Goal: Answer question/provide support

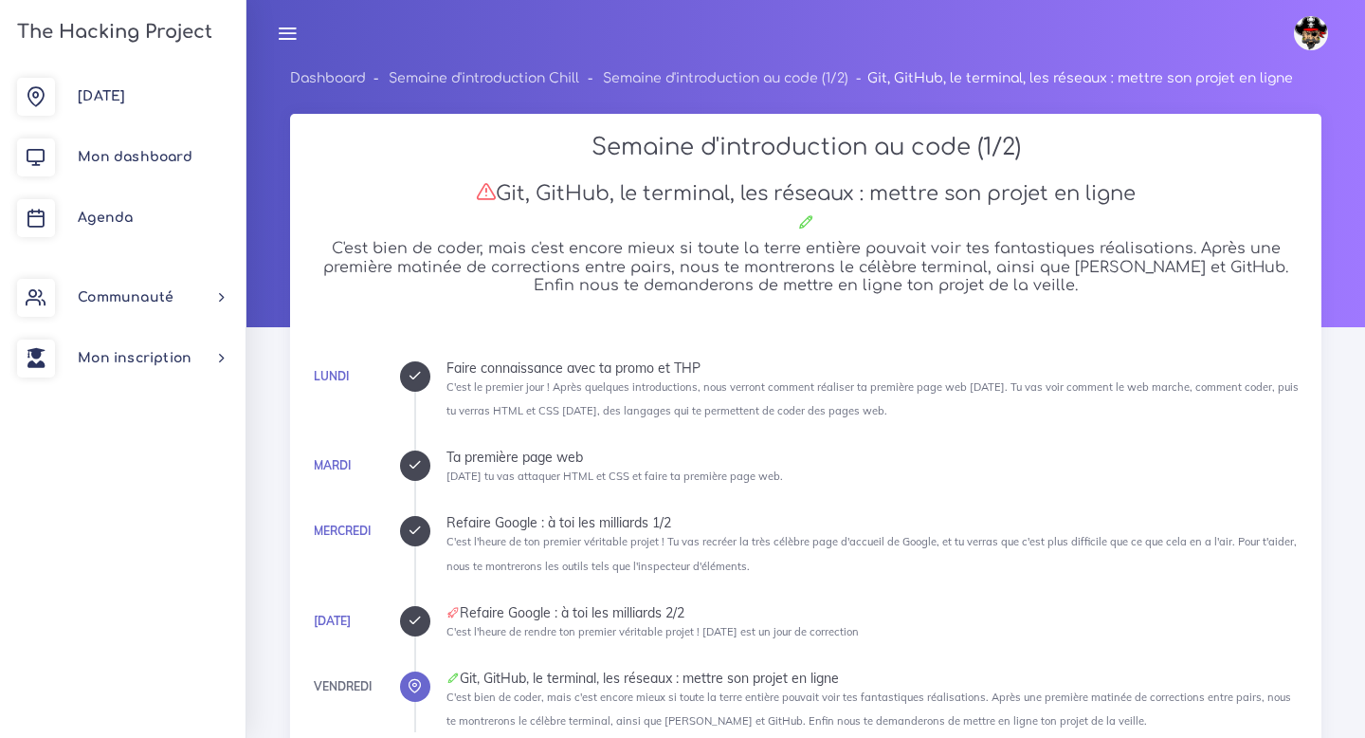
scroll to position [1216, 0]
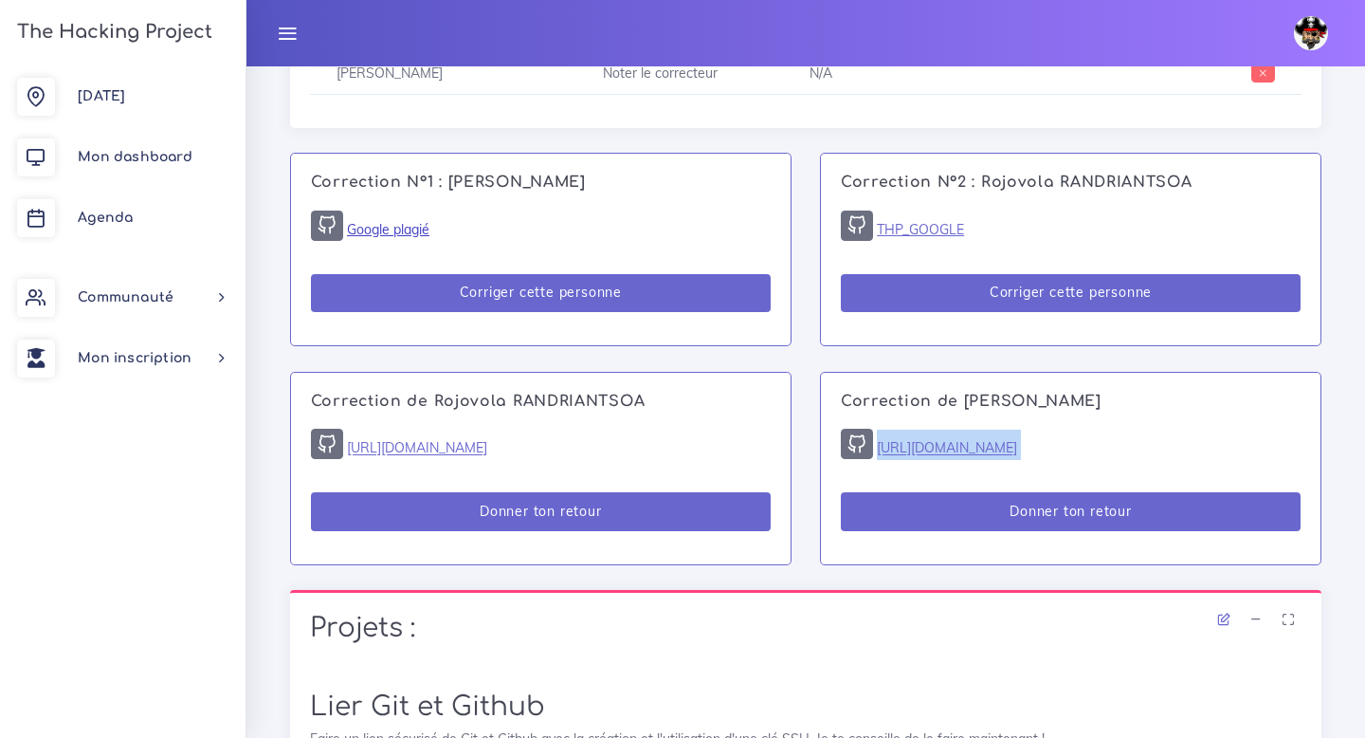
click at [418, 230] on link "Google plagié" at bounding box center [388, 229] width 82 height 17
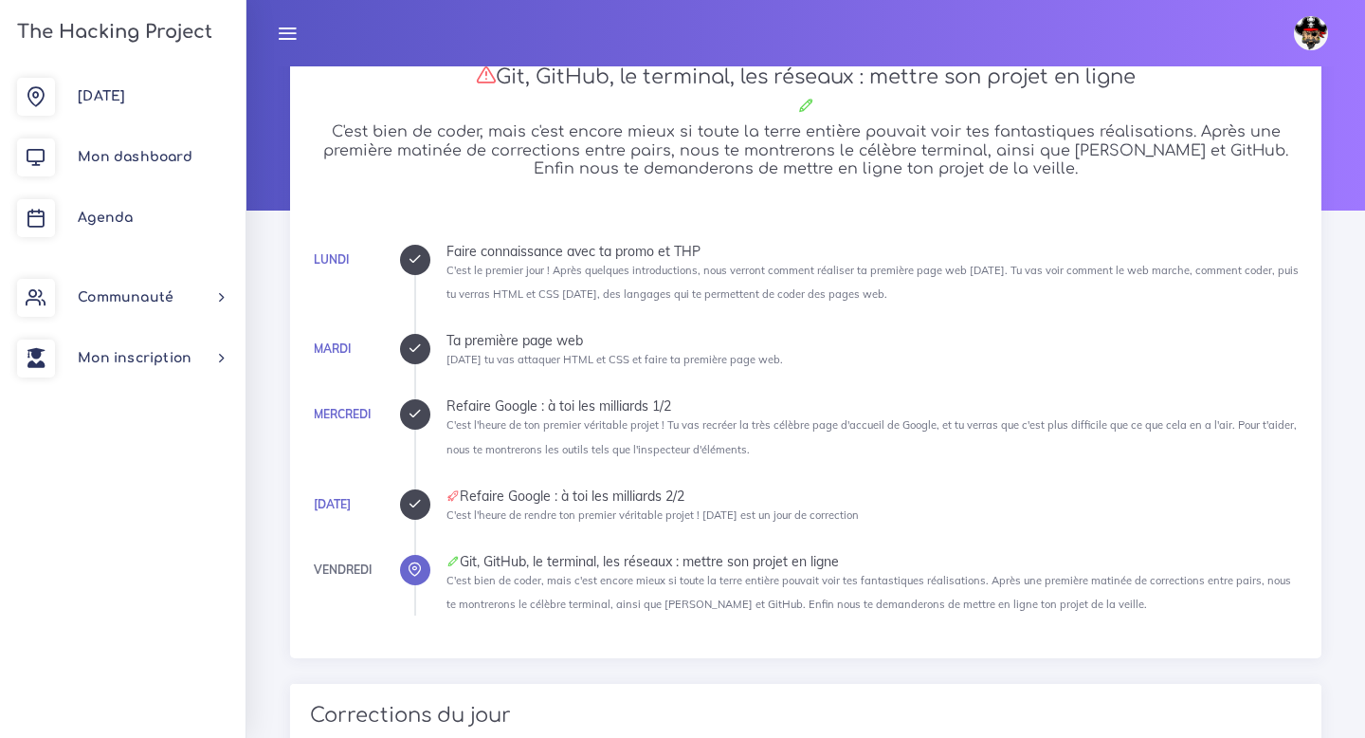
scroll to position [0, 0]
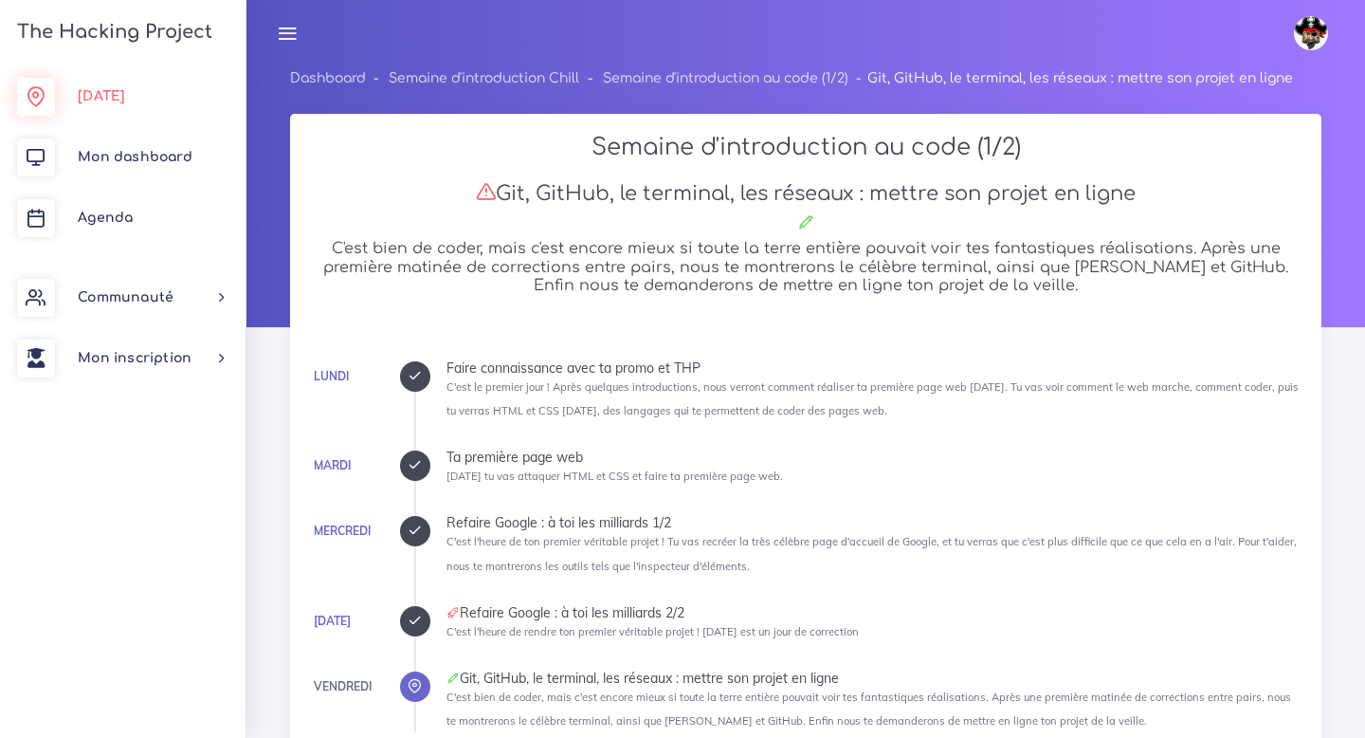
click at [175, 114] on link "[DATE]" at bounding box center [123, 96] width 246 height 61
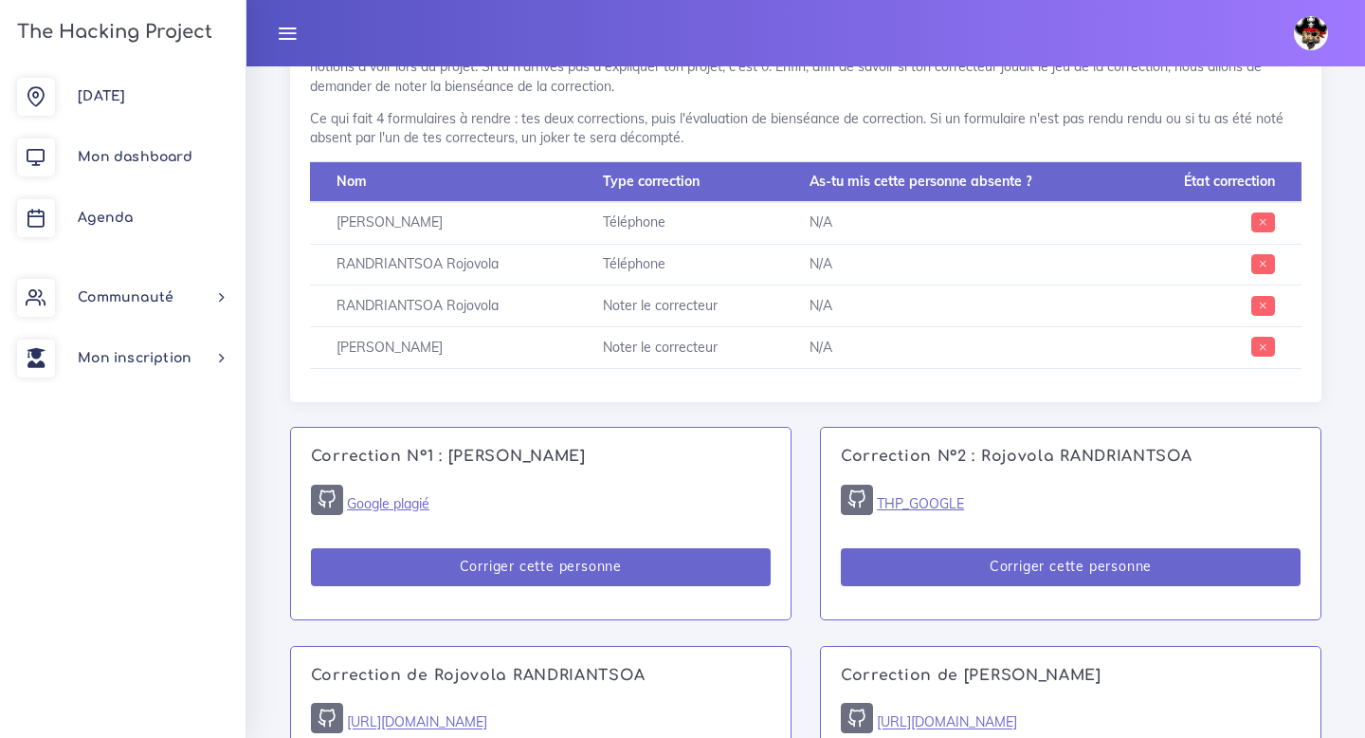
scroll to position [1219, 0]
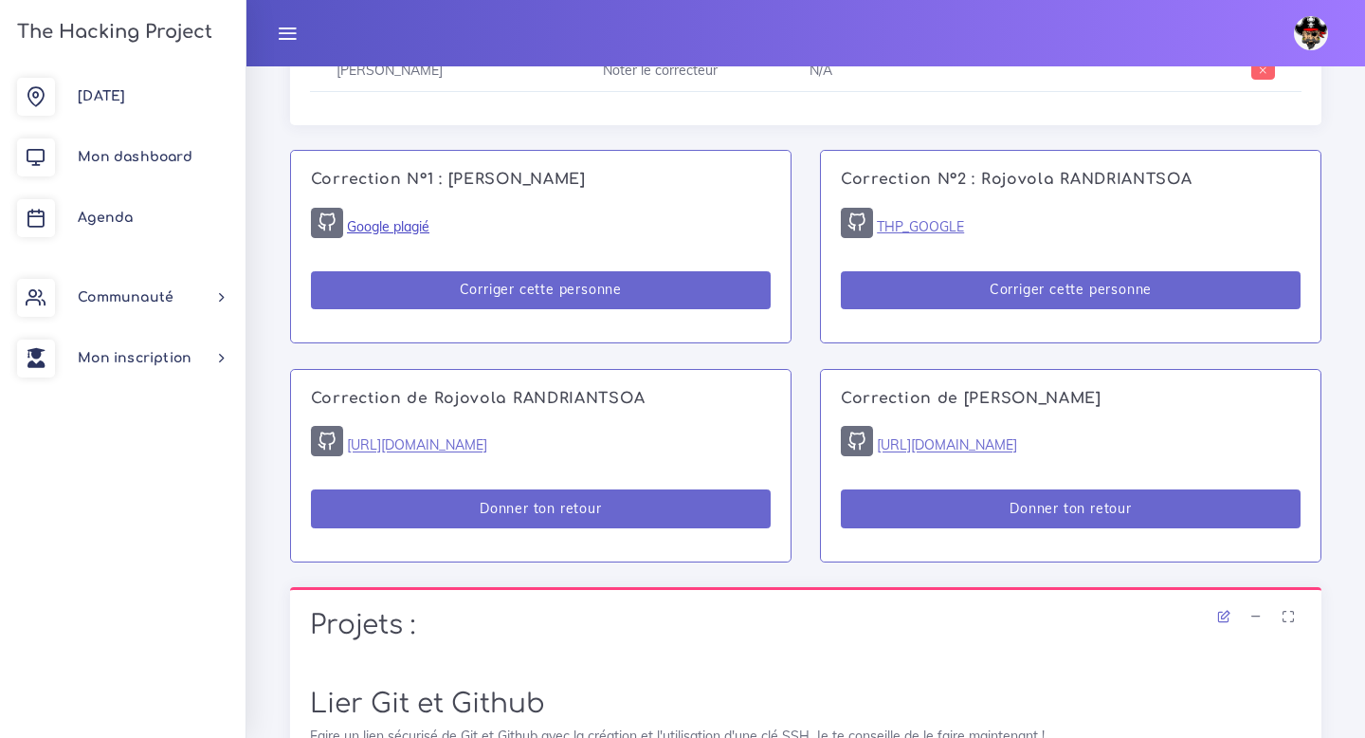
click at [417, 228] on link "Google plagié" at bounding box center [388, 226] width 82 height 17
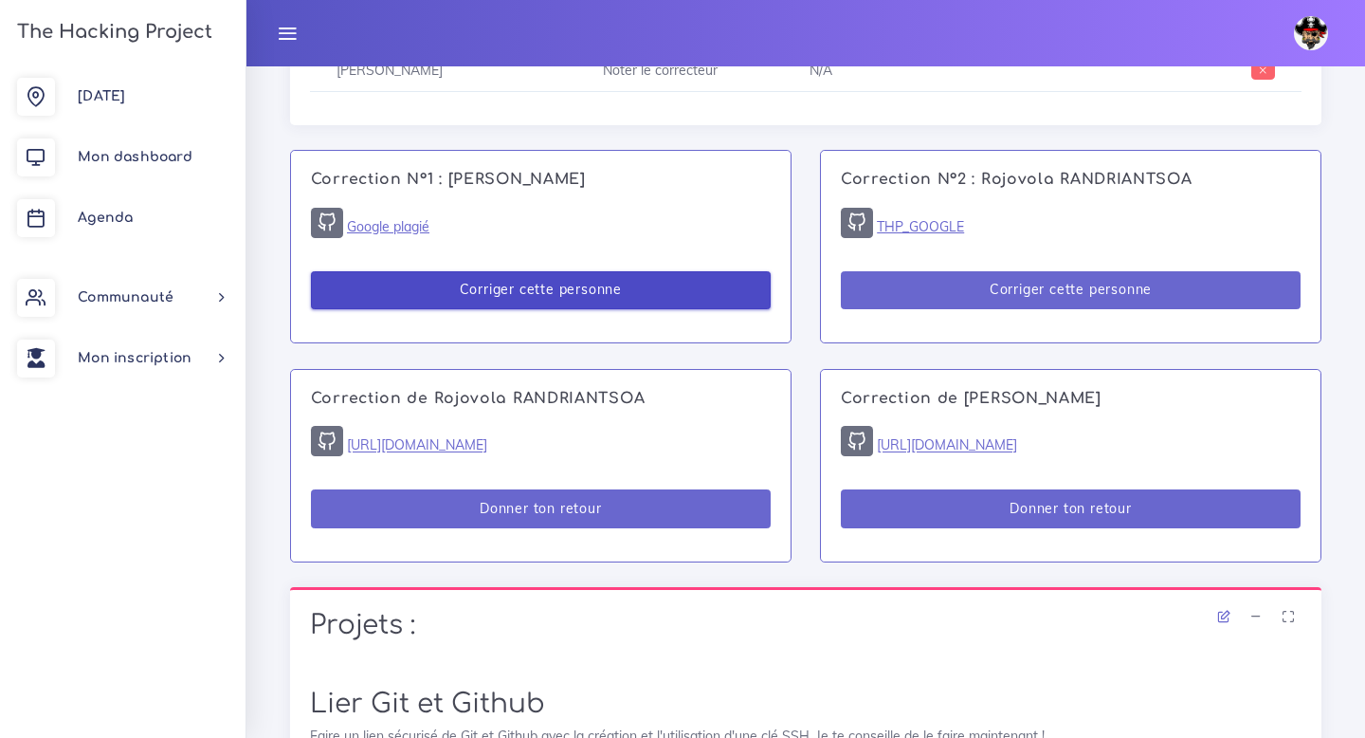
click at [520, 295] on button "Corriger cette personne" at bounding box center [541, 290] width 460 height 39
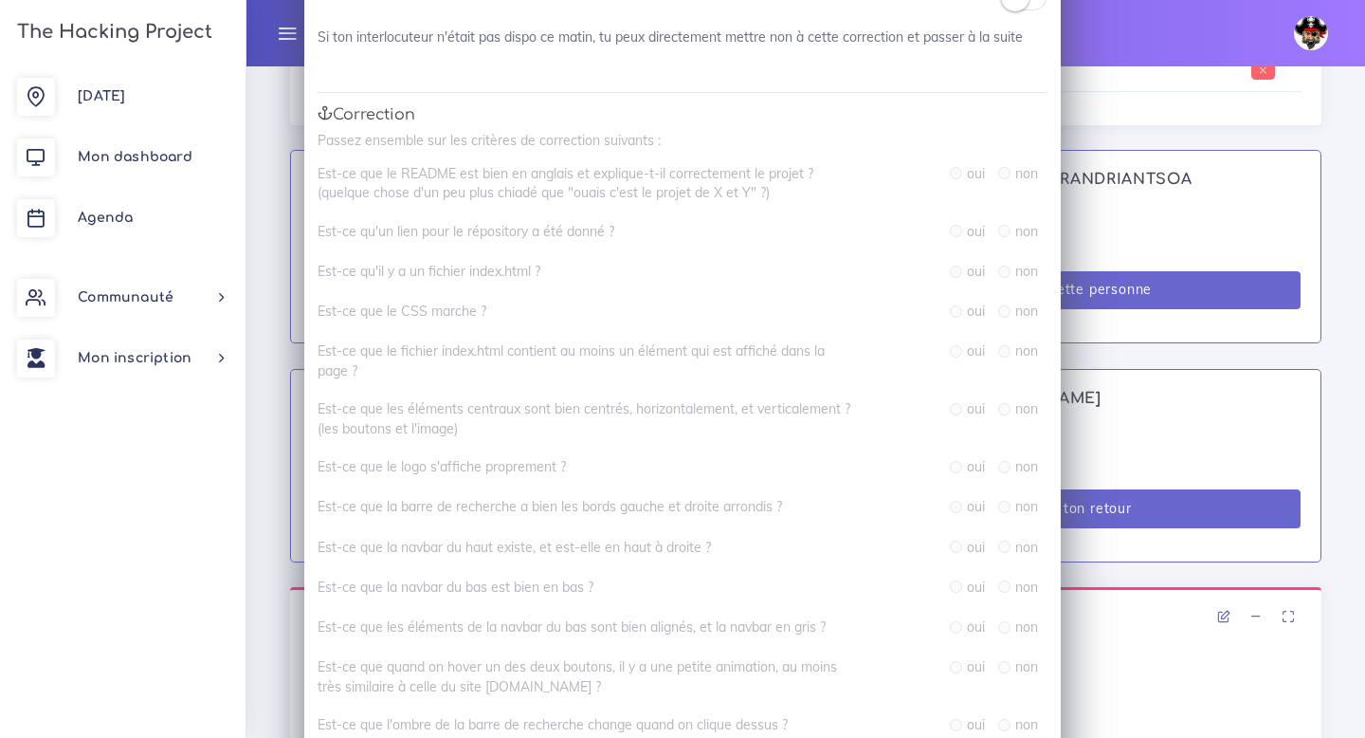
scroll to position [0, 0]
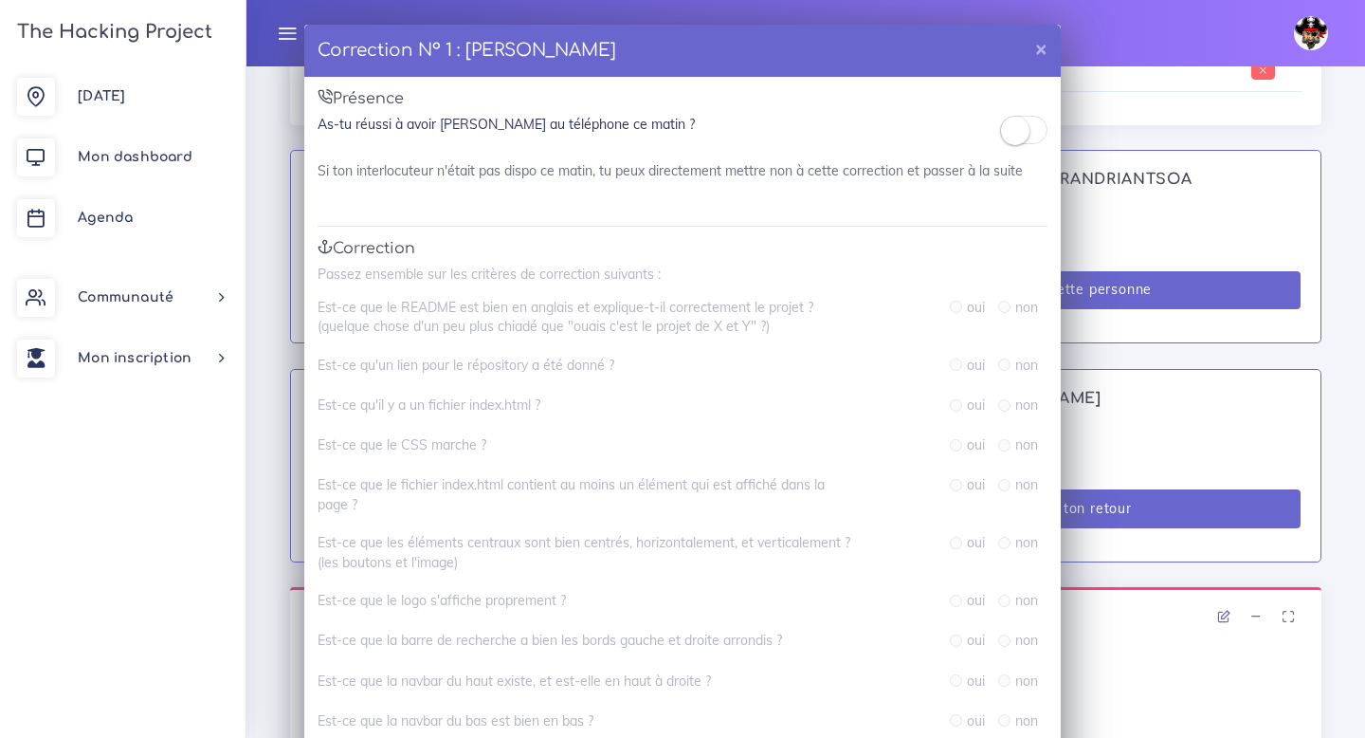
click at [1023, 137] on small at bounding box center [1015, 131] width 28 height 28
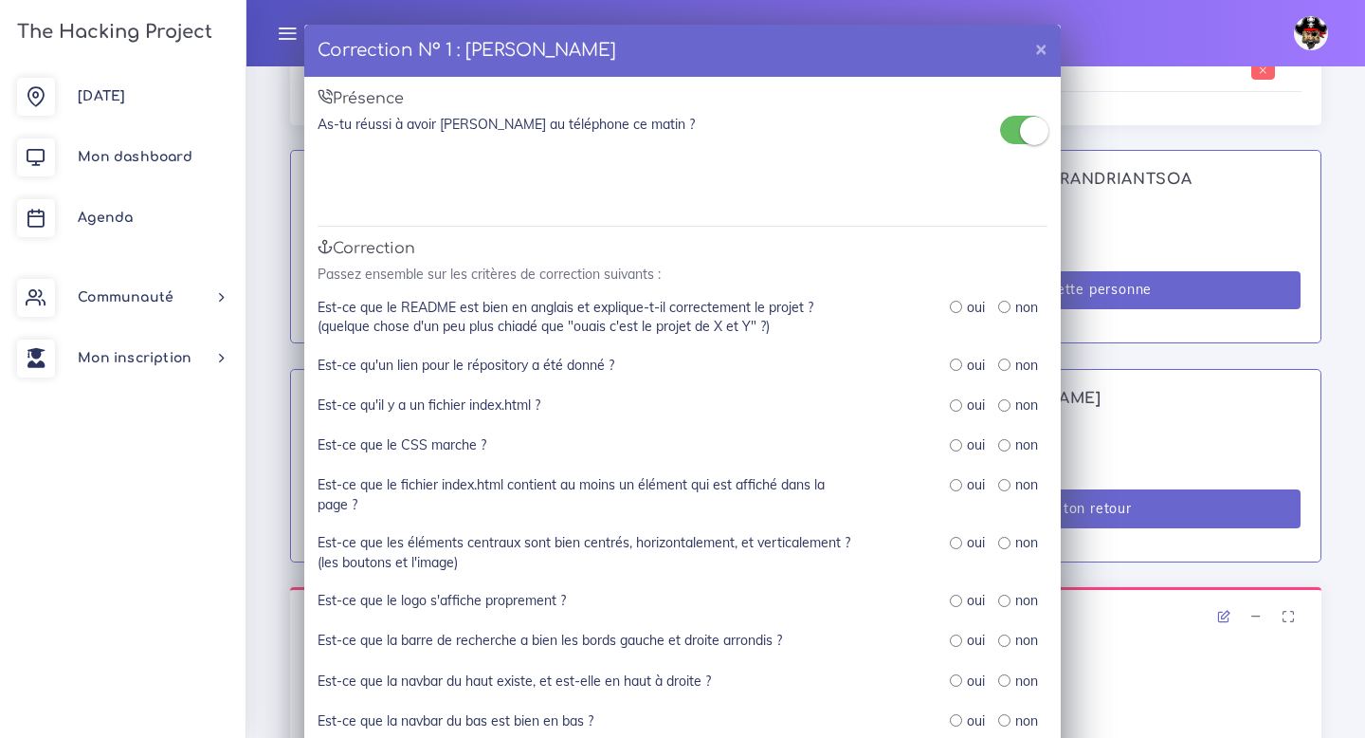
scroll to position [20, 0]
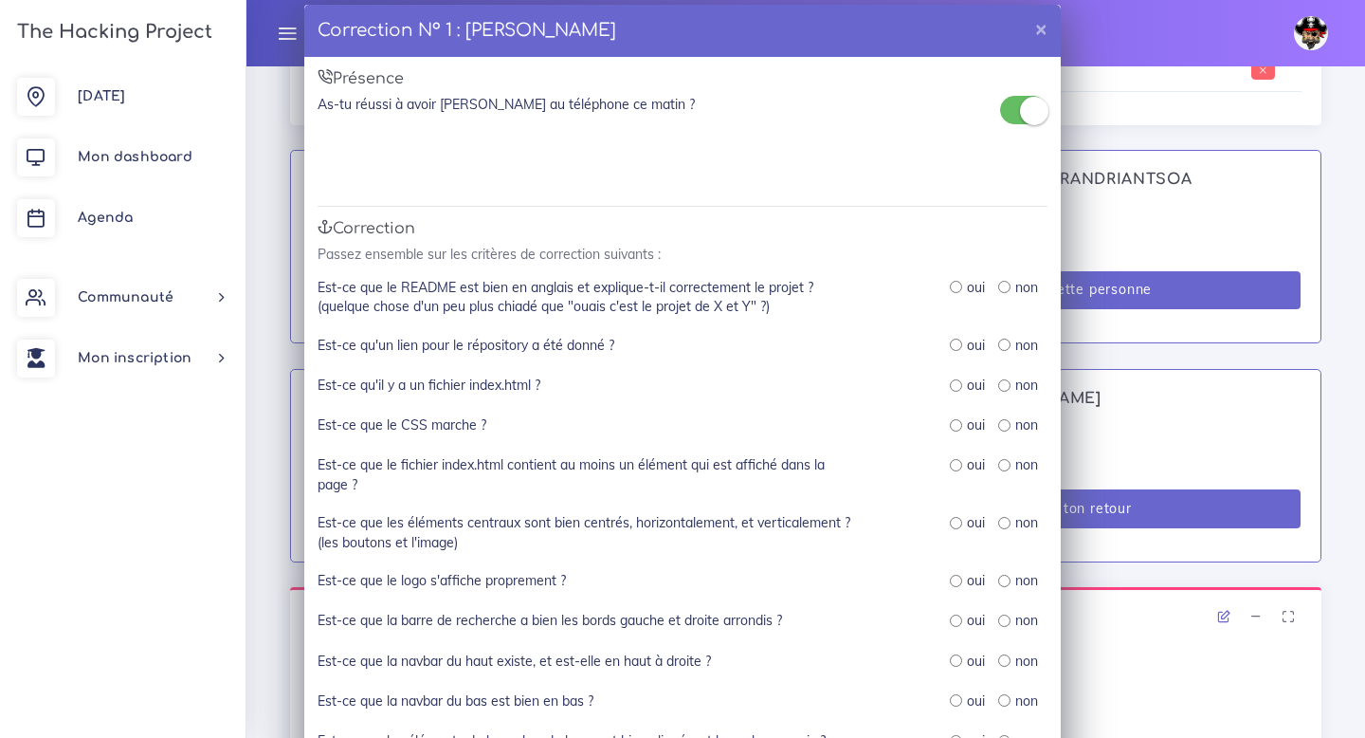
click at [957, 282] on input "radio" at bounding box center [956, 287] width 12 height 12
radio input "true"
click at [957, 388] on input "radio" at bounding box center [956, 385] width 12 height 12
radio input "true"
click at [959, 347] on input "radio" at bounding box center [956, 344] width 12 height 12
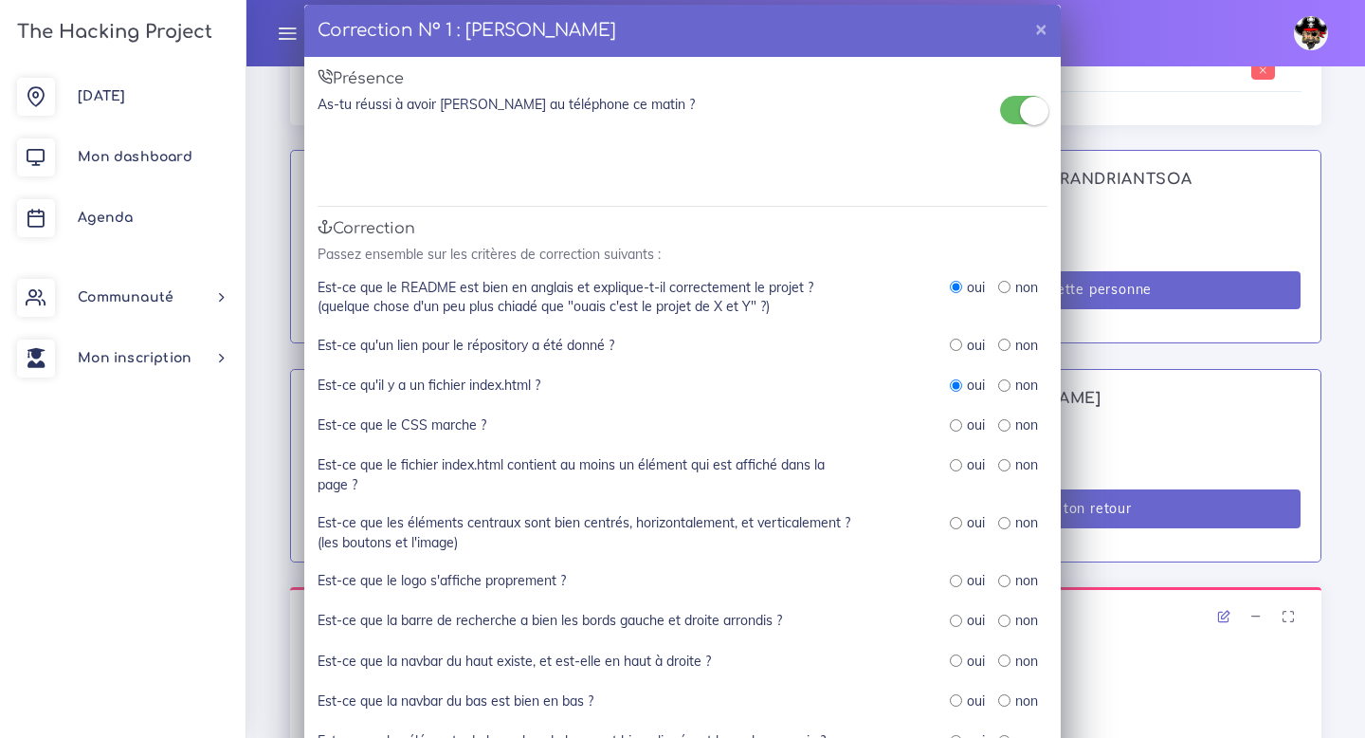
radio input "true"
click at [960, 430] on input "radio" at bounding box center [956, 425] width 12 height 12
radio input "true"
click at [958, 469] on input "radio" at bounding box center [956, 465] width 12 height 12
radio input "true"
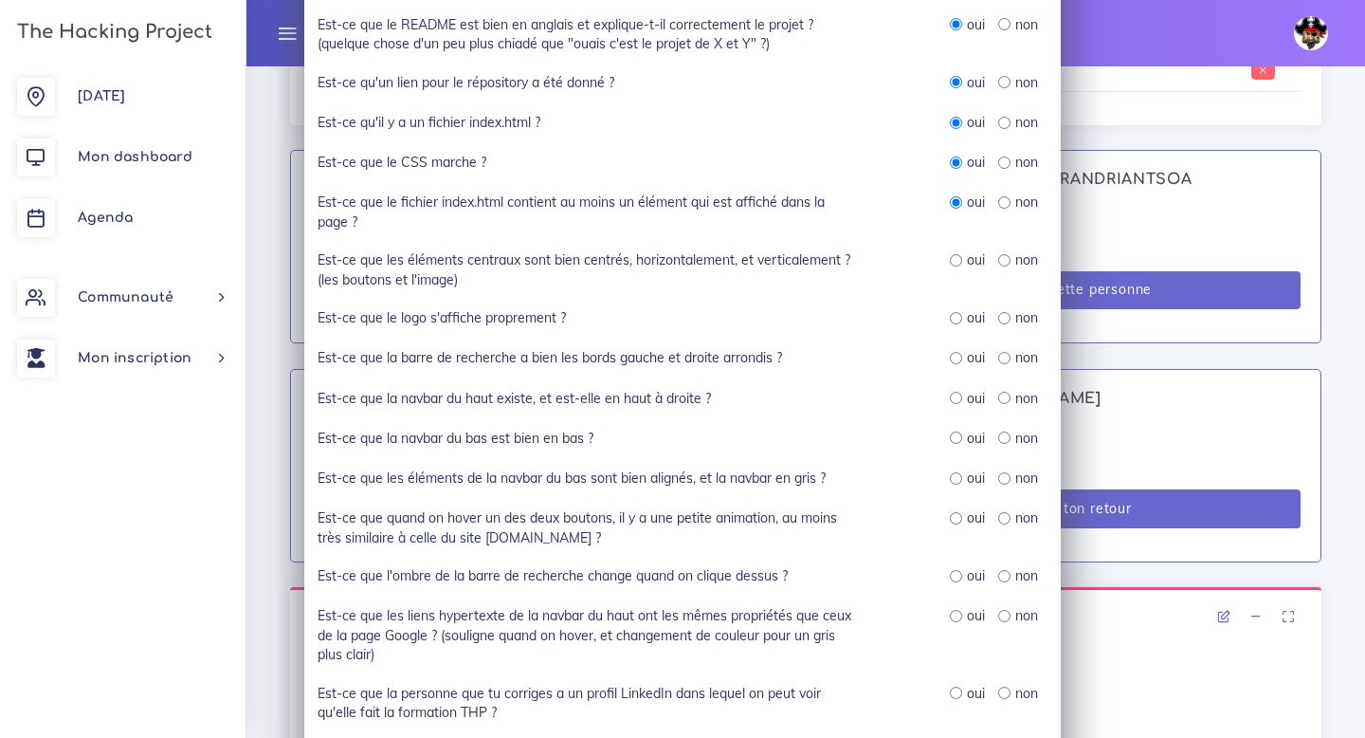
scroll to position [284, 0]
click at [968, 261] on label "oui" at bounding box center [976, 257] width 18 height 19
click at [967, 316] on label "oui" at bounding box center [976, 315] width 18 height 19
click at [967, 255] on label "oui" at bounding box center [976, 257] width 18 height 19
click at [955, 254] on input "radio" at bounding box center [956, 258] width 12 height 12
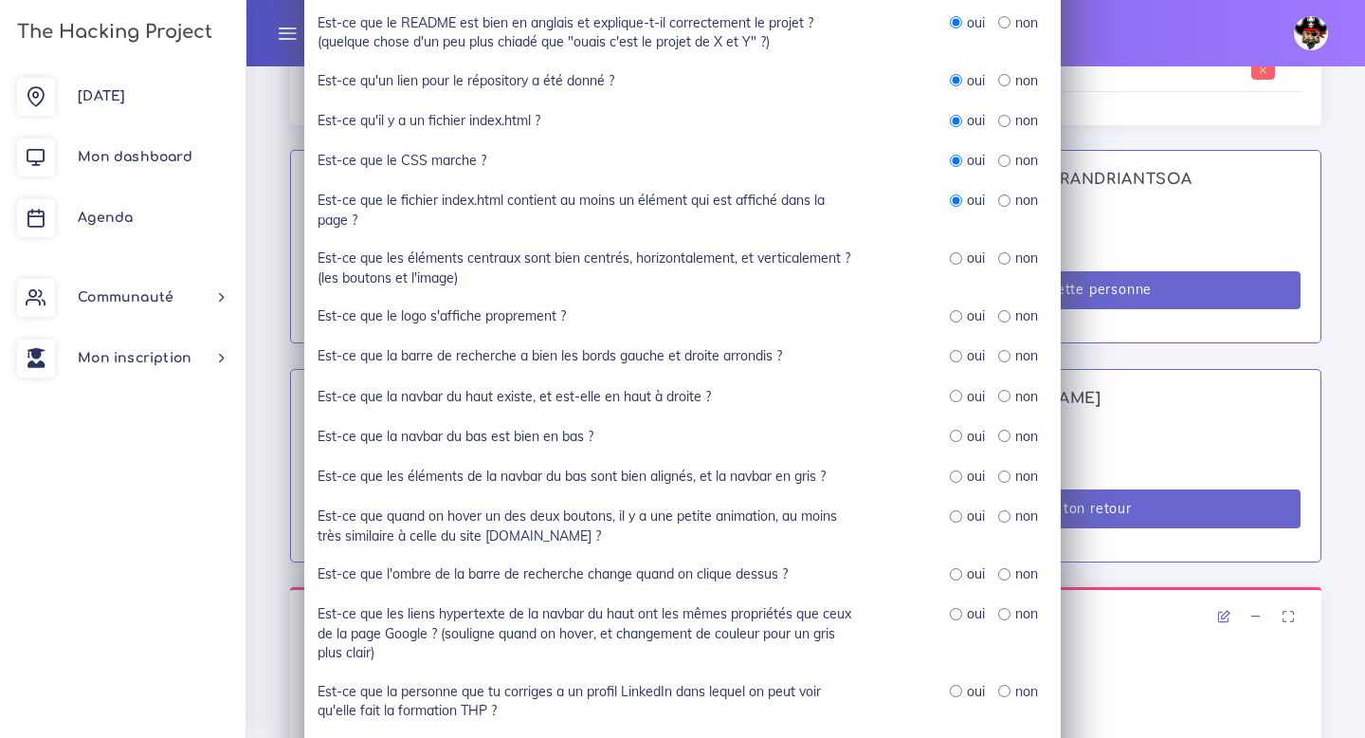
radio input "true"
click at [955, 320] on input "radio" at bounding box center [956, 316] width 12 height 12
radio input "true"
click at [952, 358] on input "radio" at bounding box center [956, 356] width 12 height 12
radio input "true"
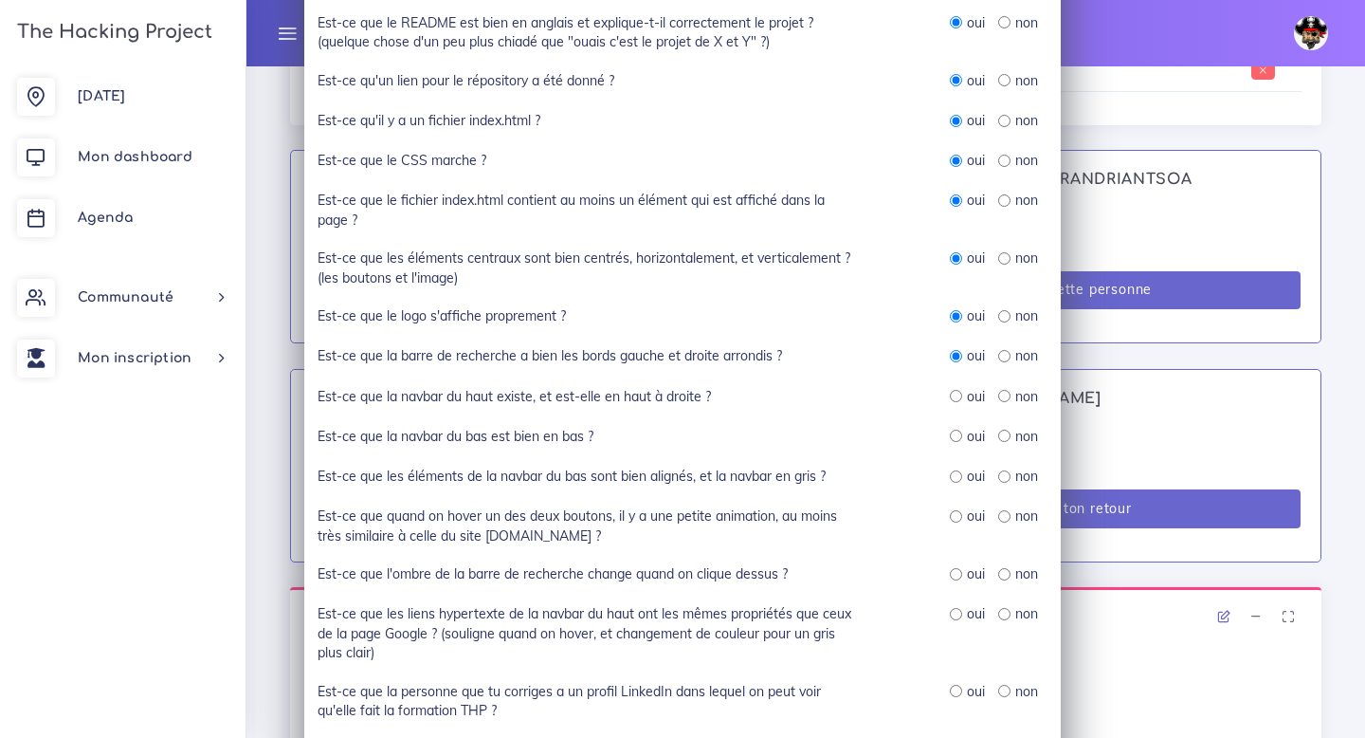
click at [957, 394] on input "radio" at bounding box center [956, 396] width 12 height 12
radio input "true"
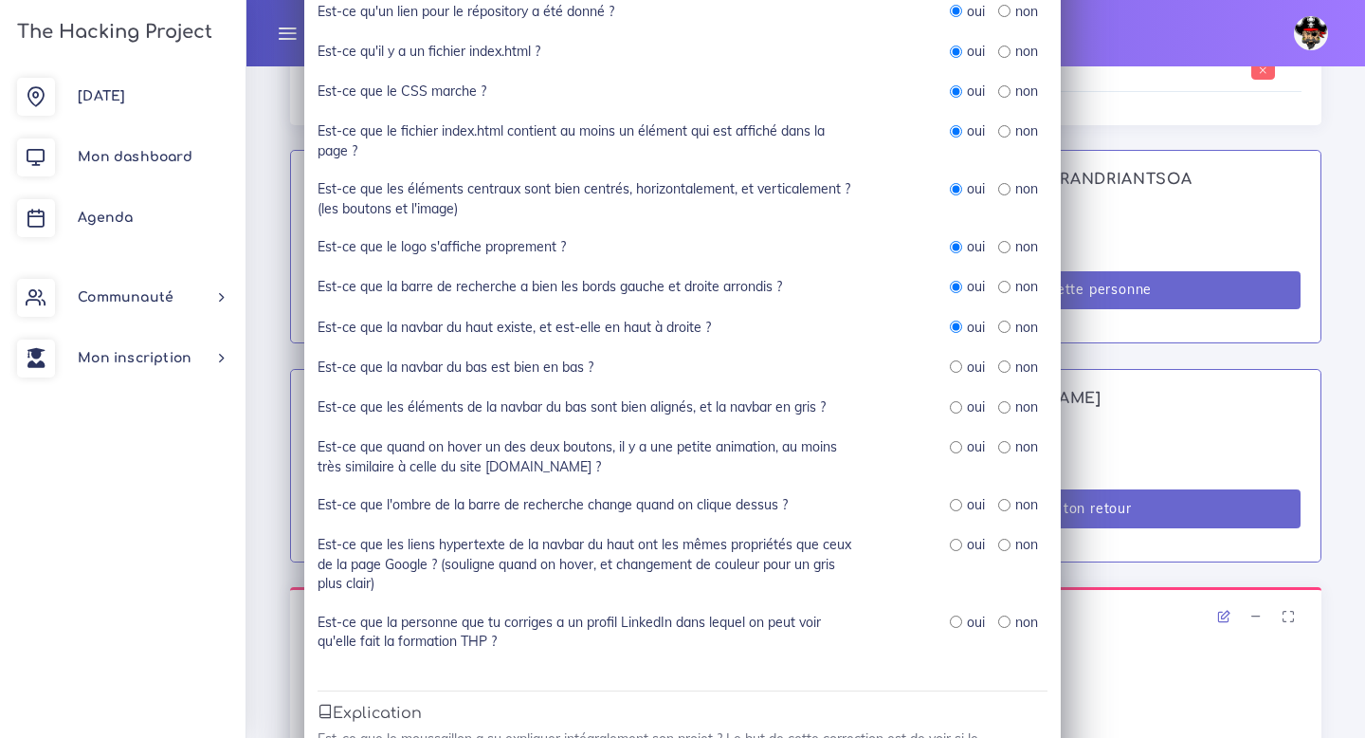
scroll to position [391, 0]
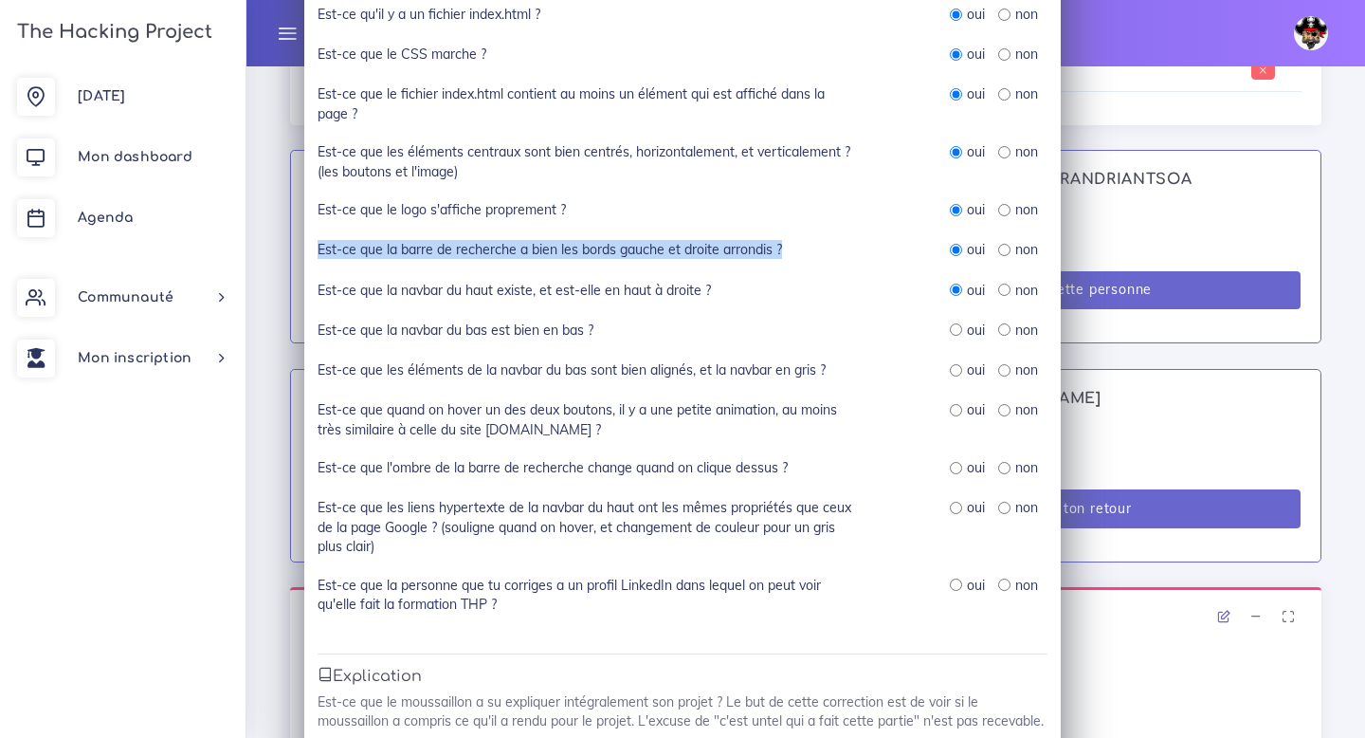
drag, startPoint x: 313, startPoint y: 250, endPoint x: 792, endPoint y: 252, distance: 478.8
click at [797, 252] on div "Est-ce que la barre de recherche a bien les bords gauche et droite arrondis ?" at bounding box center [587, 250] width 569 height 21
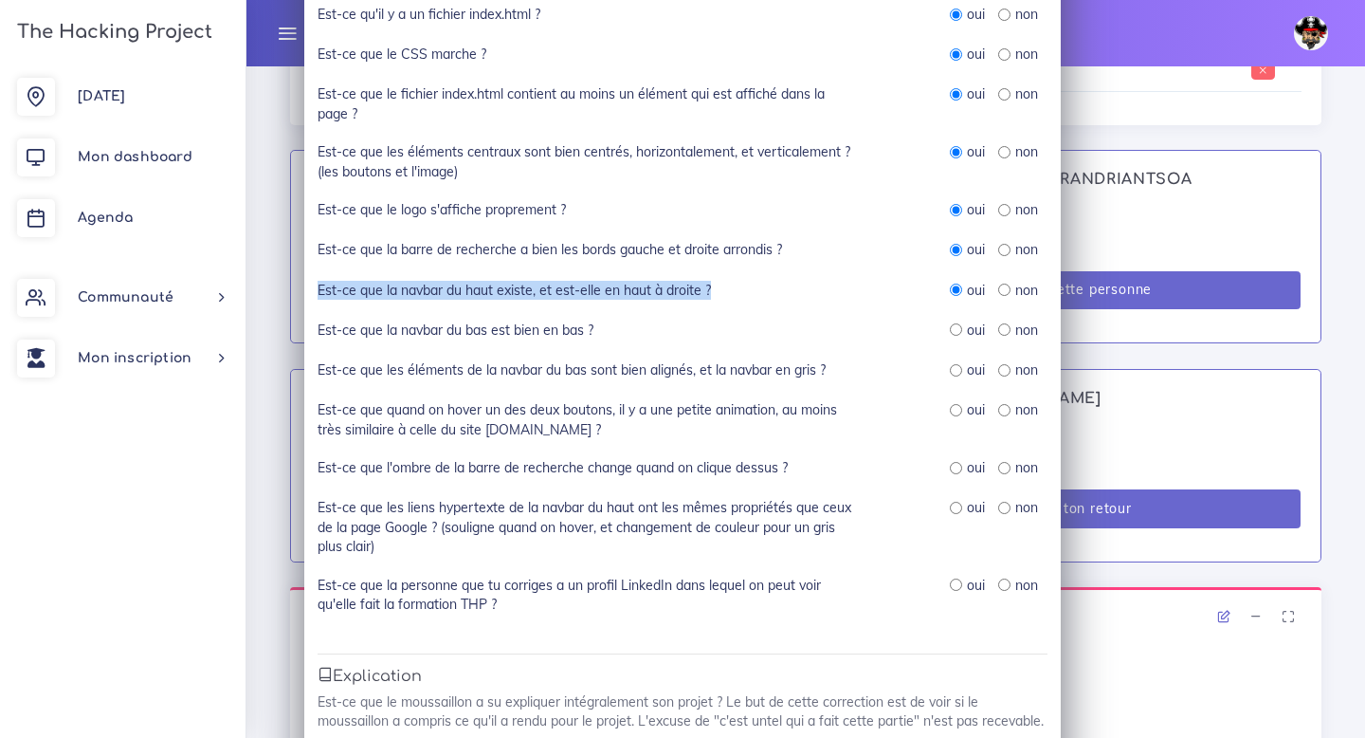
drag, startPoint x: 319, startPoint y: 293, endPoint x: 757, endPoint y: 295, distance: 438.9
click at [757, 295] on div "Est-ce que la navbar du haut existe, et est-elle en haut à droite ?" at bounding box center [587, 291] width 569 height 21
copy label "Est-ce que la navbar du haut existe, et est-elle en haut à droite ?"
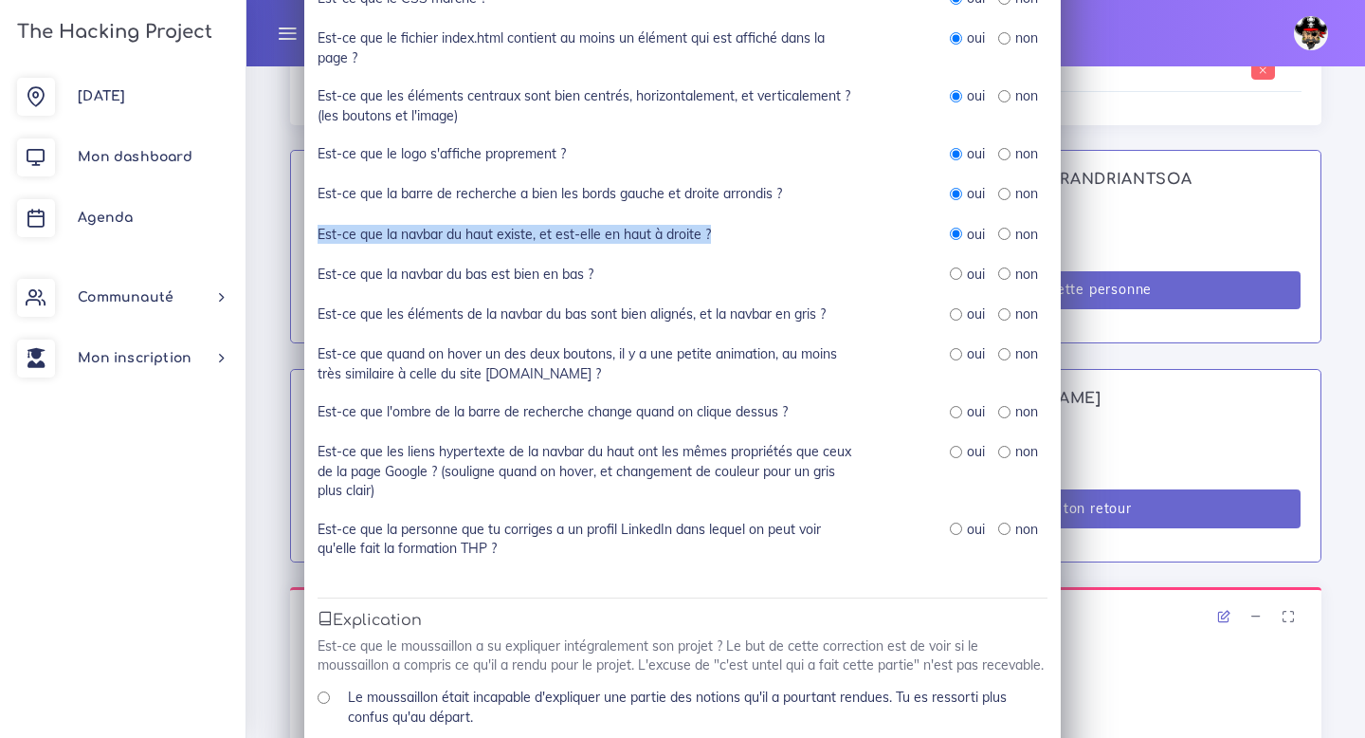
scroll to position [447, 0]
copy label "Est-ce que la navbar du haut existe, et est-elle en haut à droite ?"
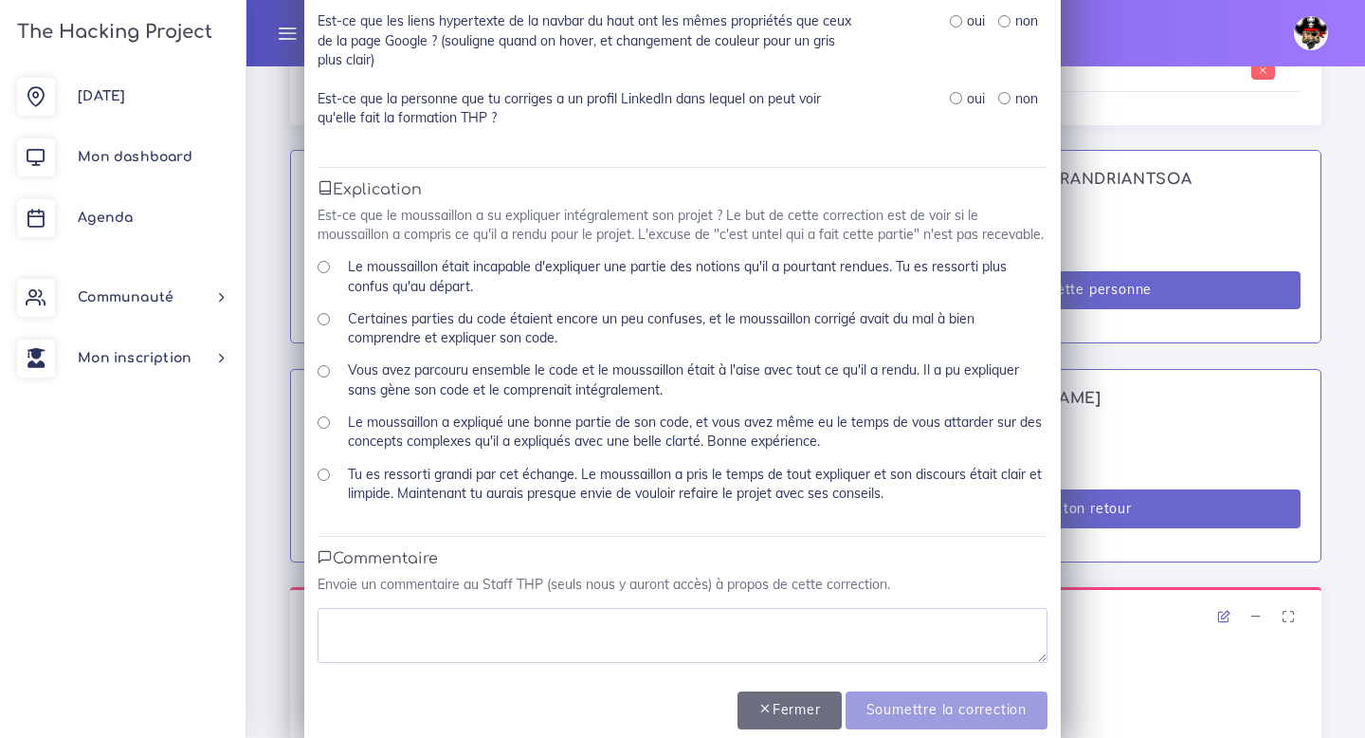
scroll to position [906, 0]
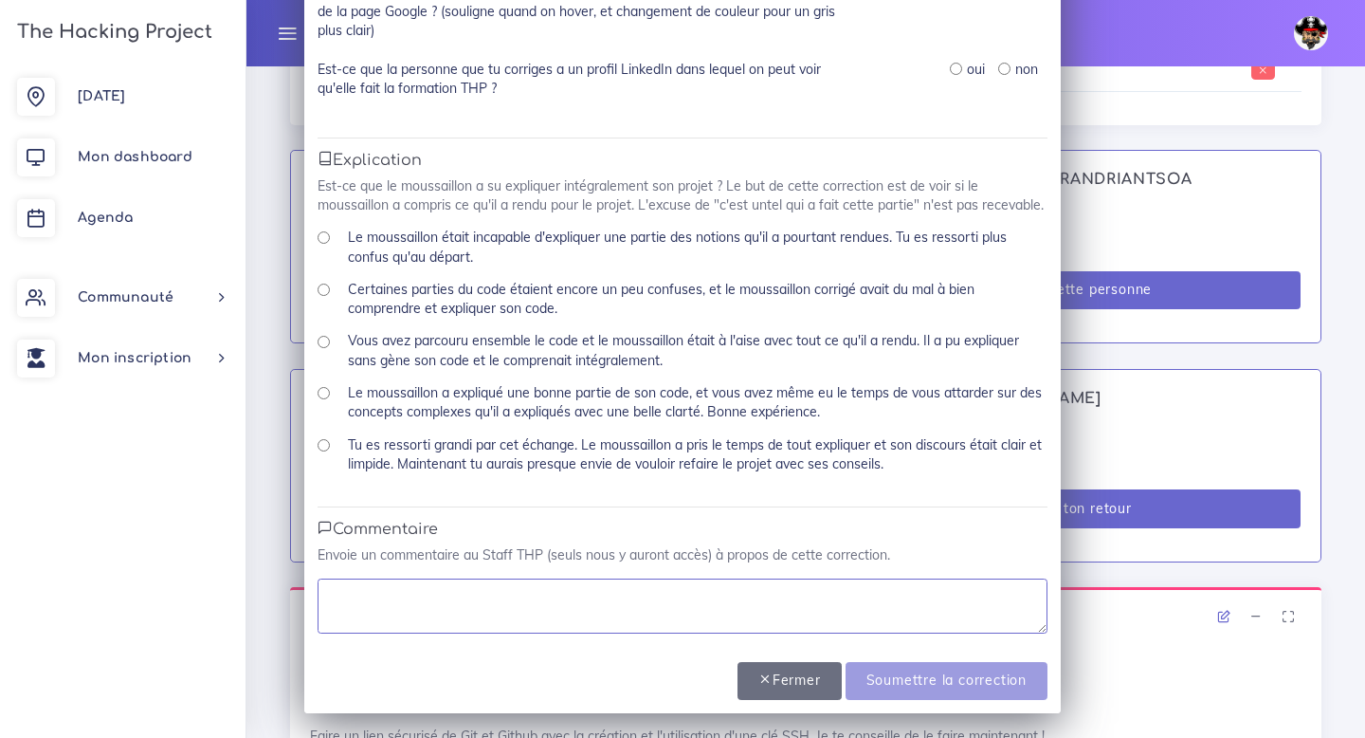
click at [527, 608] on textarea at bounding box center [683, 605] width 730 height 55
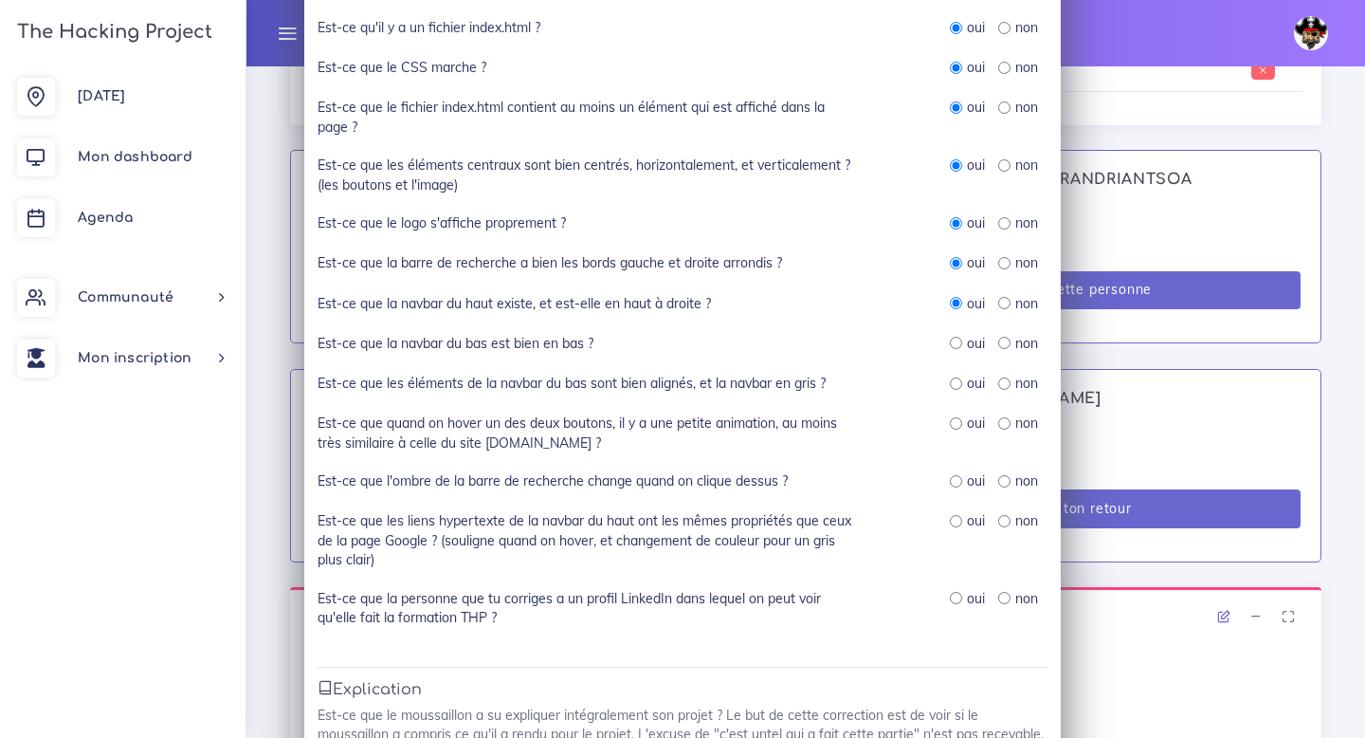
scroll to position [390, 0]
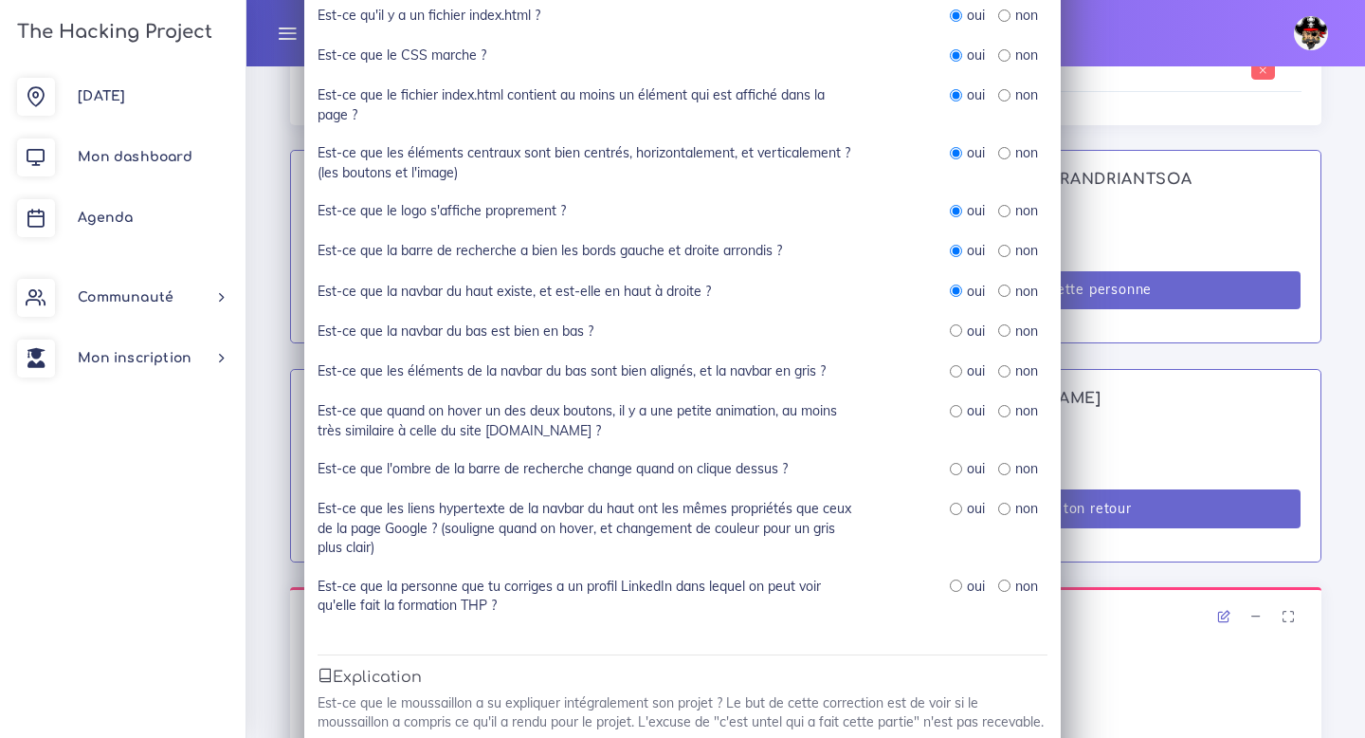
click at [573, 246] on label "Est-ce que la barre de recherche a bien les bords gauche et droite arrondis ?" at bounding box center [550, 250] width 465 height 19
click at [562, 249] on label "Est-ce que la barre de recherche a bien les bords gauche et droite arrondis ?" at bounding box center [550, 250] width 465 height 19
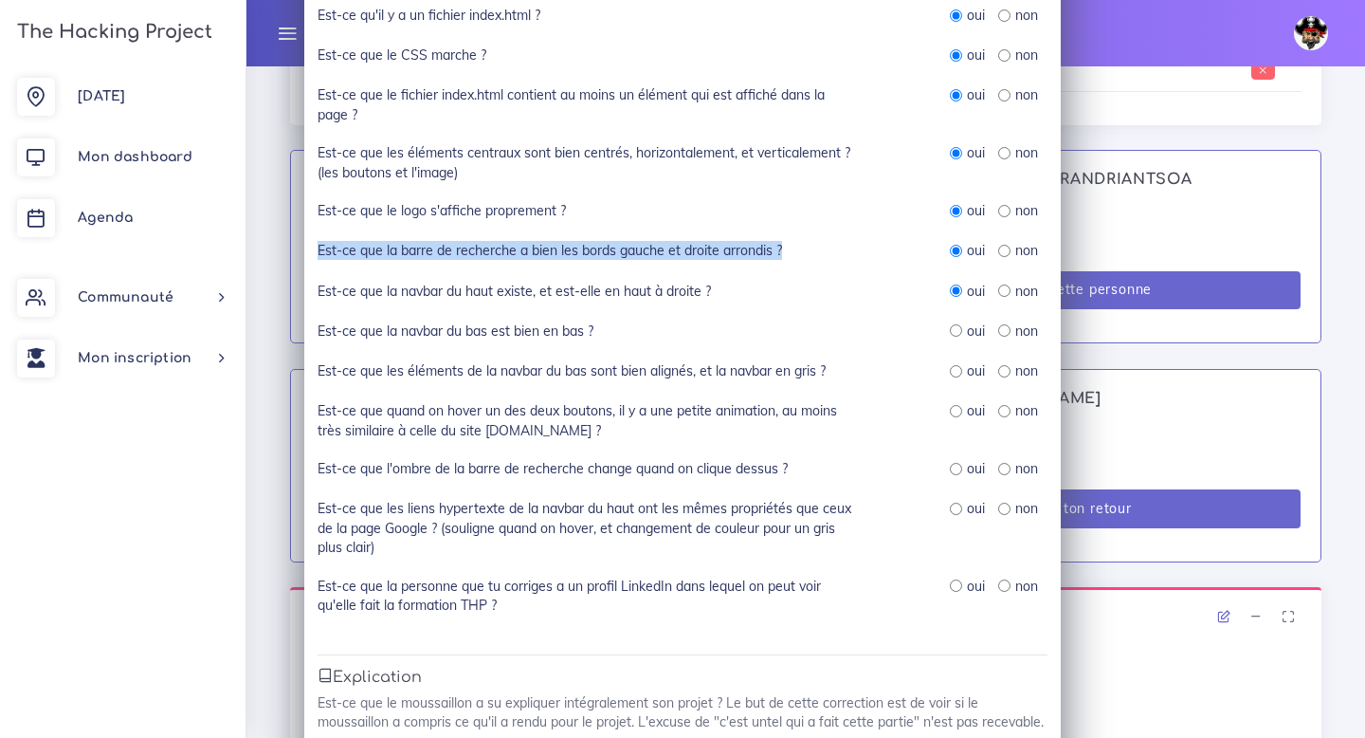
click at [562, 249] on label "Est-ce que la barre de recherche a bien les bords gauche et droite arrondis ?" at bounding box center [550, 250] width 465 height 19
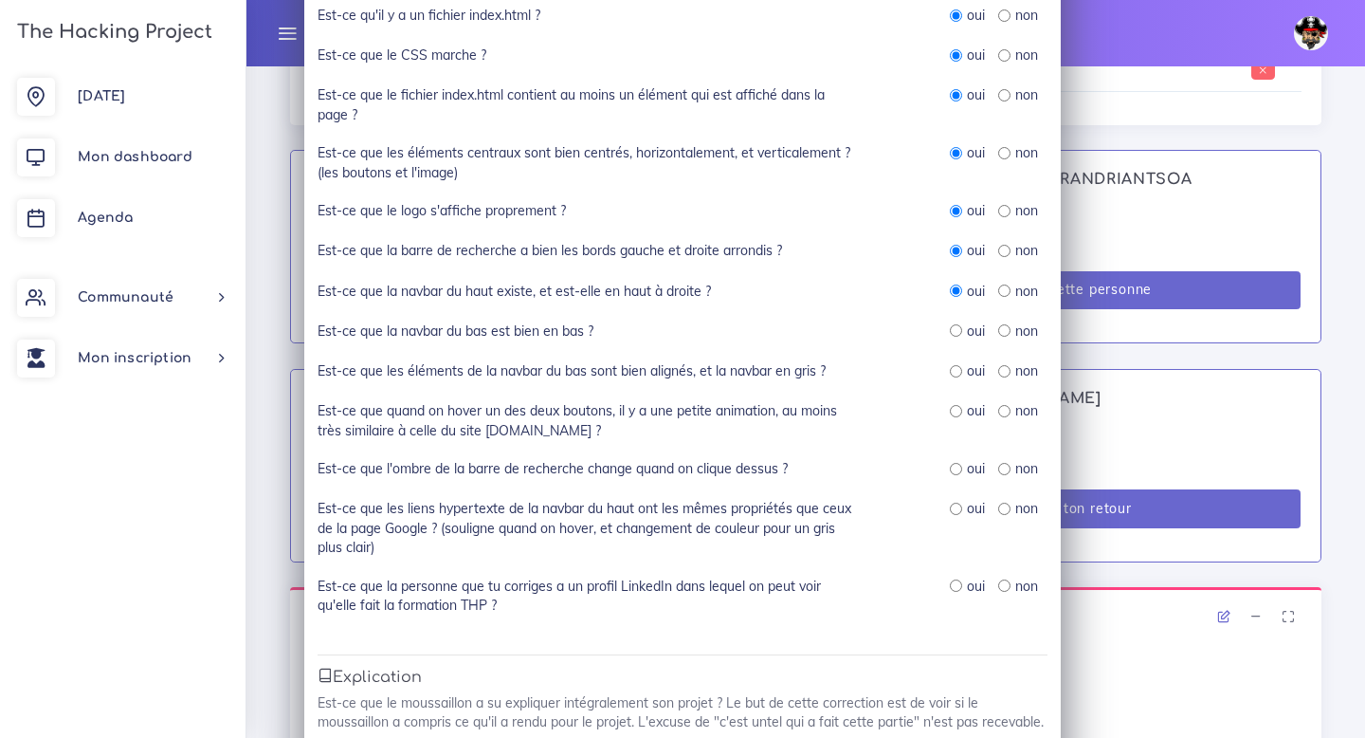
click at [576, 296] on label "Est-ce que la navbar du haut existe, et est-elle en haut à droite ?" at bounding box center [514, 291] width 393 height 19
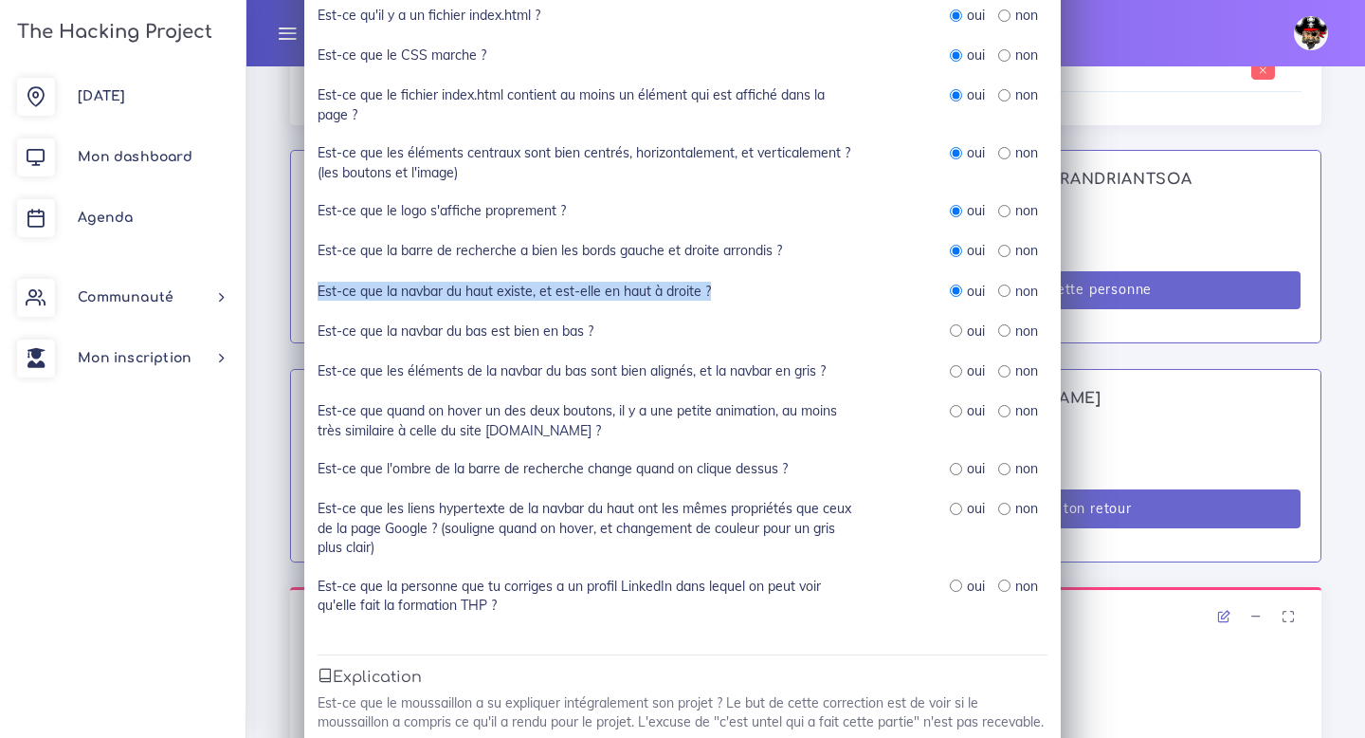
click at [576, 296] on label "Est-ce que la navbar du haut existe, et est-elle en haut à droite ?" at bounding box center [514, 291] width 393 height 19
copy div "Est-ce que la navbar du haut existe, et est-elle en haut à droite ?"
click at [1005, 291] on input "radio" at bounding box center [1004, 290] width 12 height 12
radio input "true"
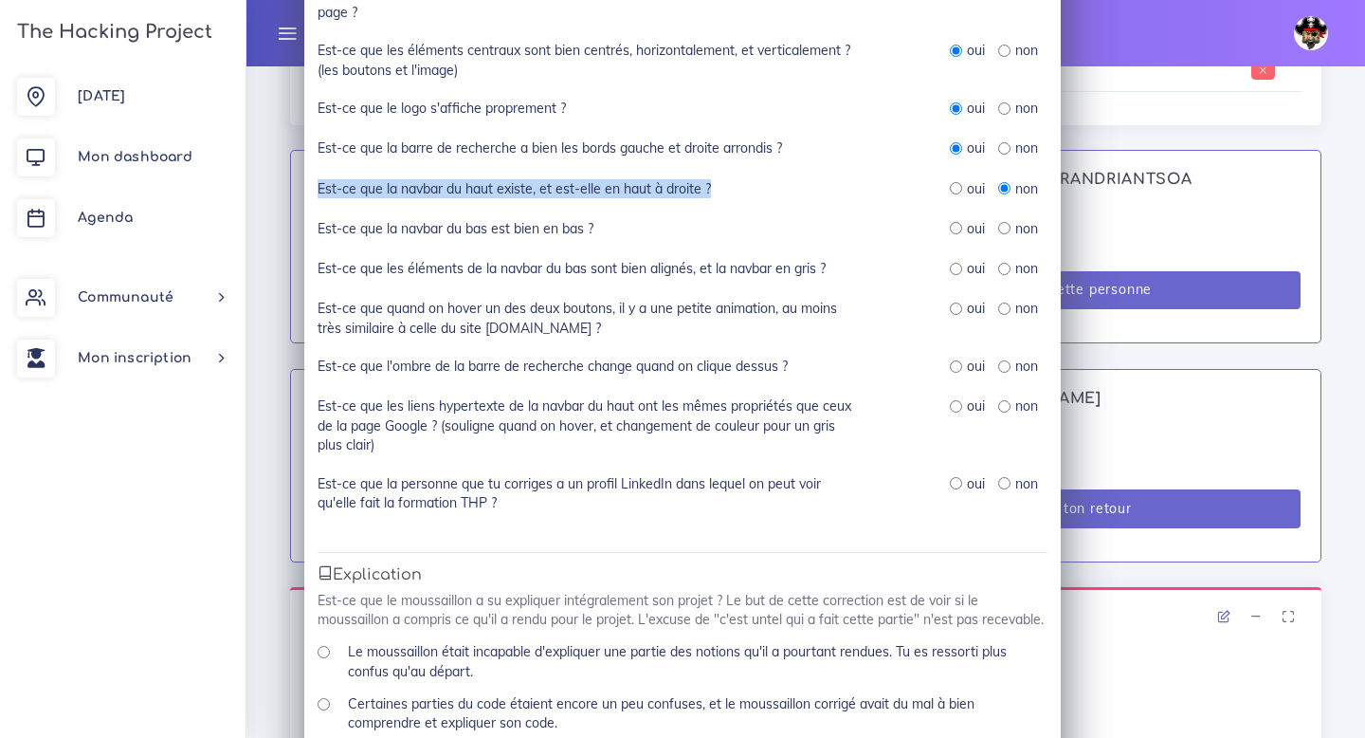
scroll to position [506, 0]
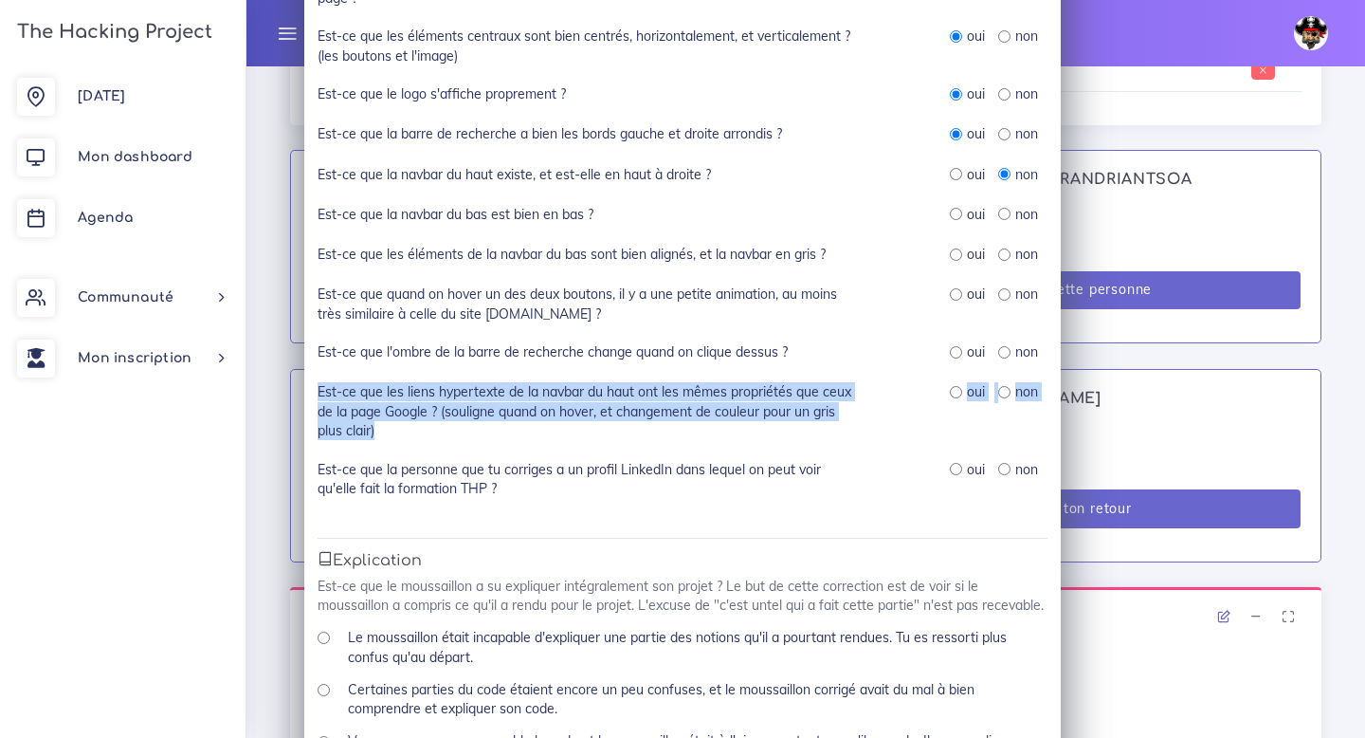
drag, startPoint x: 319, startPoint y: 390, endPoint x: 449, endPoint y: 450, distance: 144.2
click at [449, 450] on div "Est-ce que les liens hypertexte de la navbar du haut ont les mêmes propriétés q…" at bounding box center [683, 420] width 730 height 77
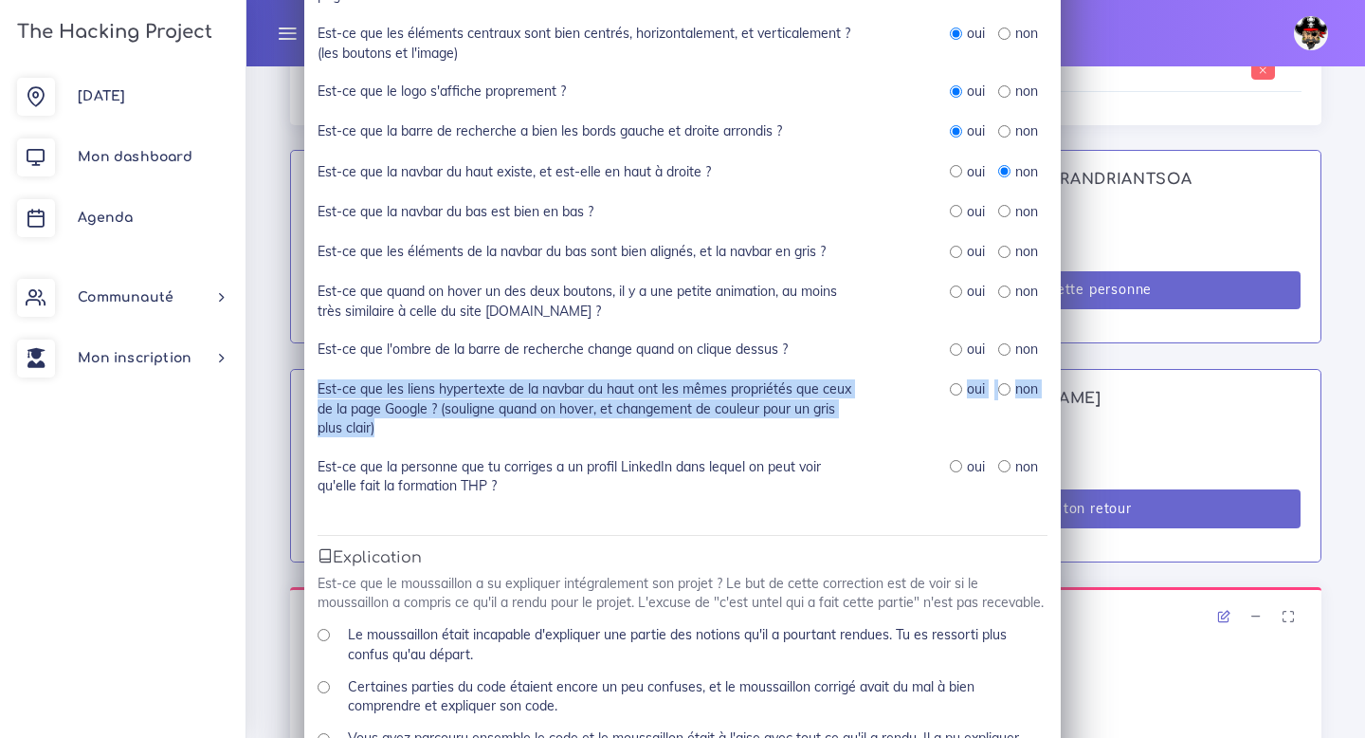
copy div "Est-ce que les liens hypertexte de la navbar du haut ont les mêmes propriétés q…"
click at [347, 398] on label "Est-ce que les liens hypertexte de la navbar du haut ont les mêmes propriétés q…" at bounding box center [588, 408] width 540 height 58
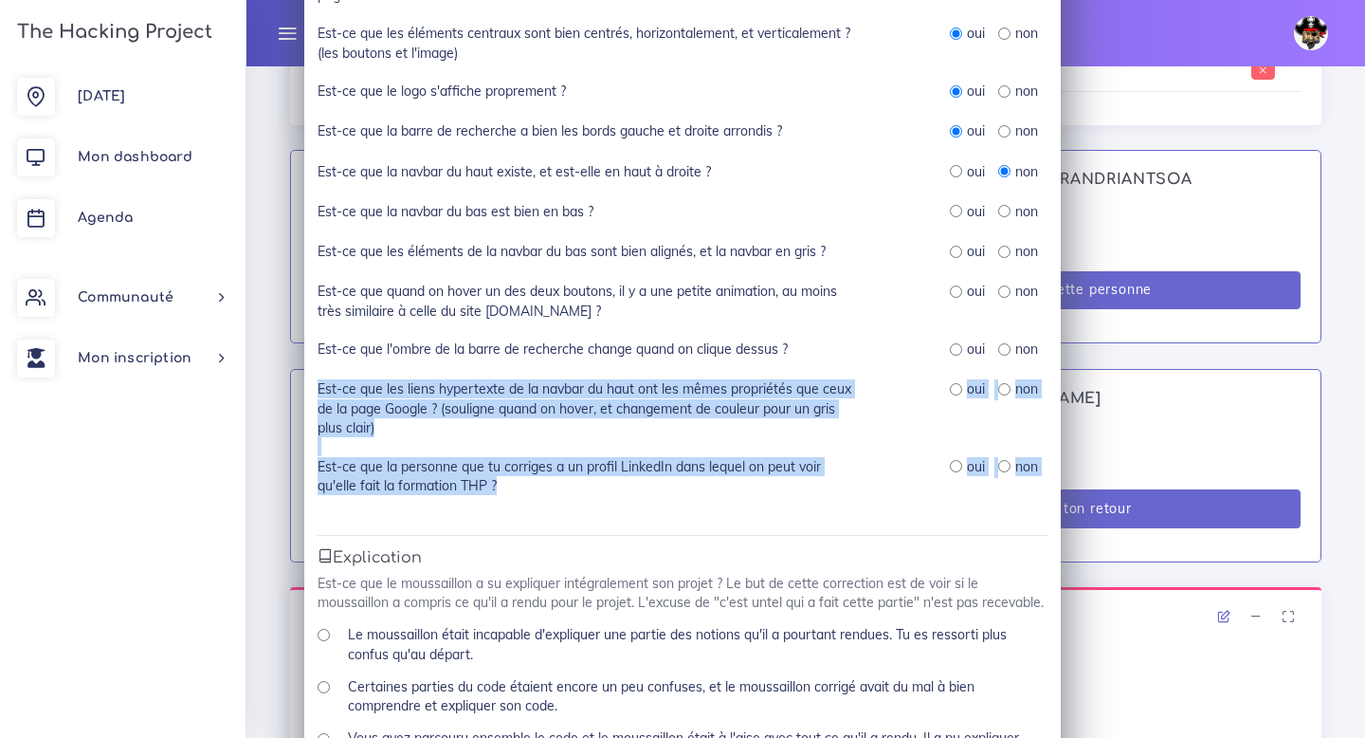
drag, startPoint x: 315, startPoint y: 388, endPoint x: 568, endPoint y: 505, distance: 279.1
click at [568, 505] on div "Est-ce que le README est bien en anglais et explique-t-il correctement le proje…" at bounding box center [683, 152] width 730 height 726
copy div "Est-ce que les liens hypertexte de la navbar du haut ont les mêmes propriétés q…"
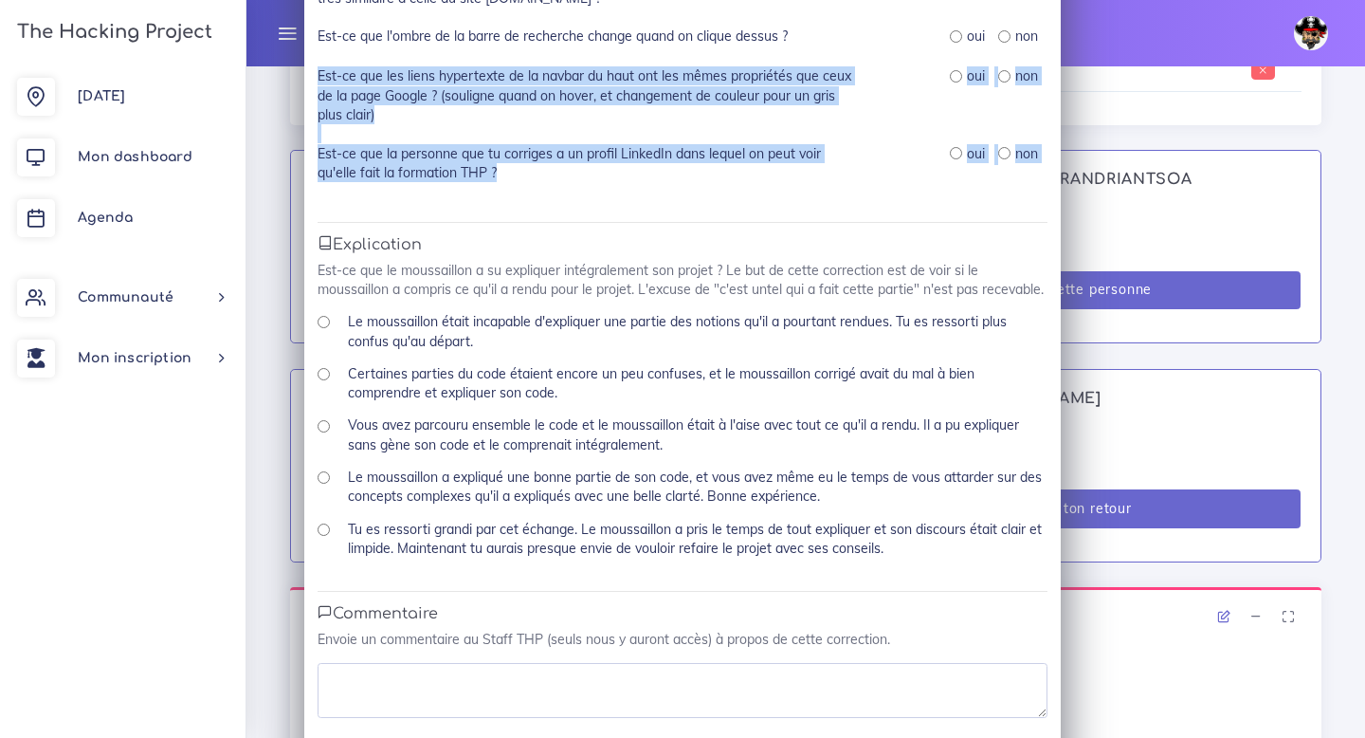
scroll to position [688, 0]
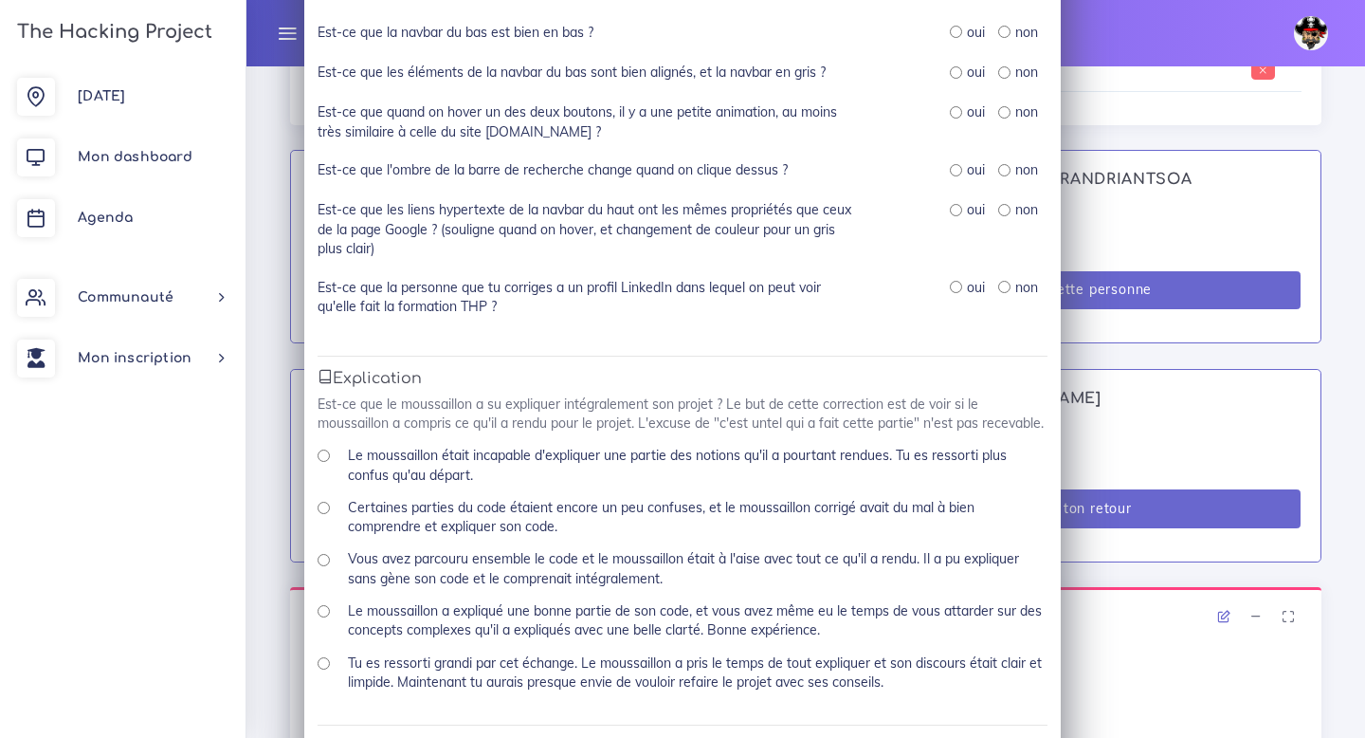
click at [455, 257] on label "Est-ce que les liens hypertexte de la navbar du haut ont les mêmes propriétés q…" at bounding box center [588, 229] width 540 height 58
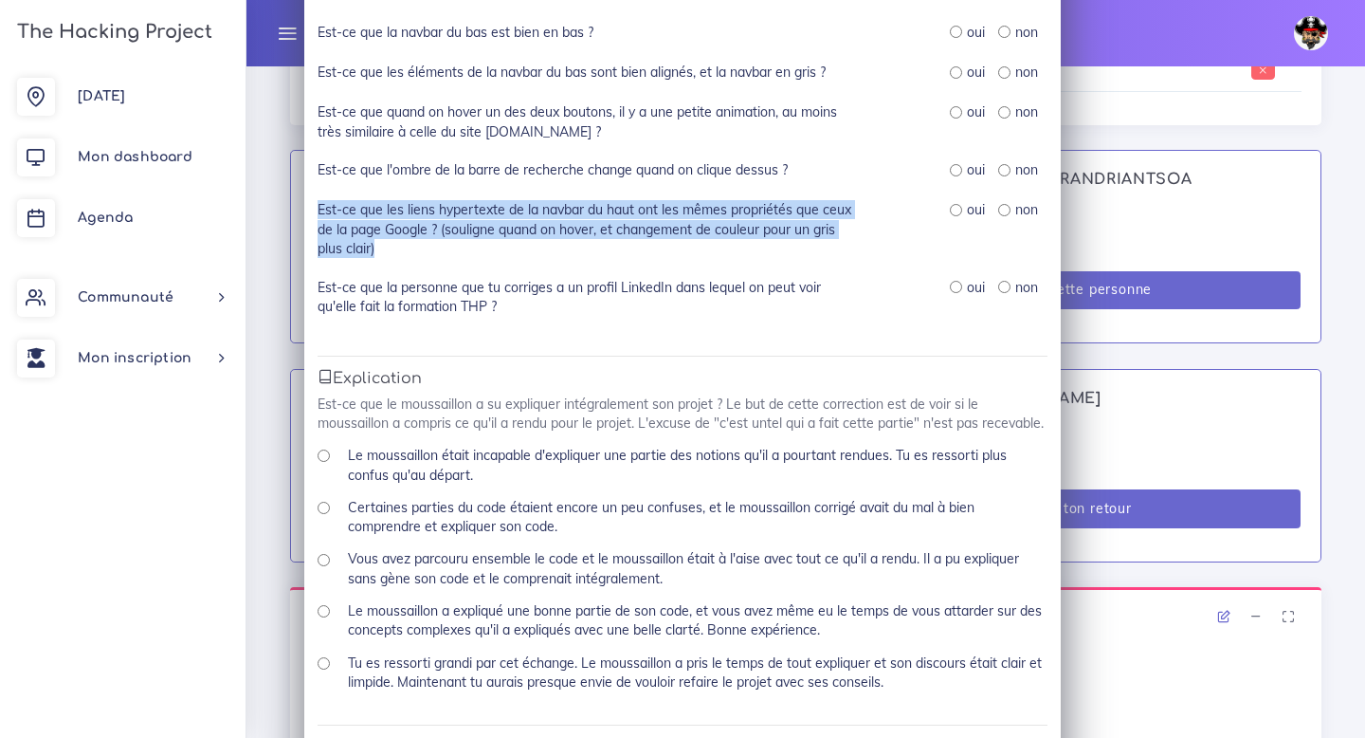
drag, startPoint x: 392, startPoint y: 249, endPoint x: 317, endPoint y: 206, distance: 86.7
click at [318, 206] on label "Est-ce que les liens hypertexte de la navbar du haut ont les mêmes propriétés q…" at bounding box center [588, 229] width 540 height 58
copy label "Est-ce que les liens hypertexte de la navbar du haut ont les mêmes propriétés q…"
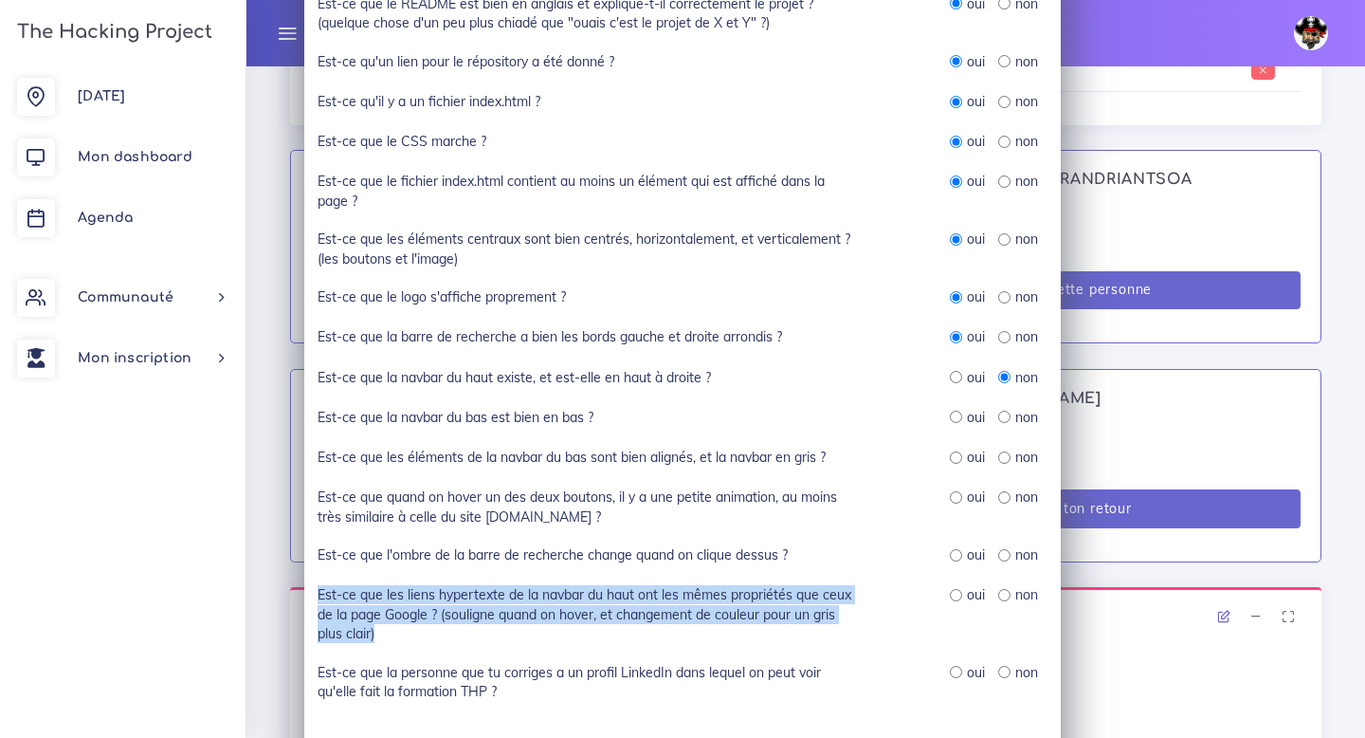
scroll to position [341, 0]
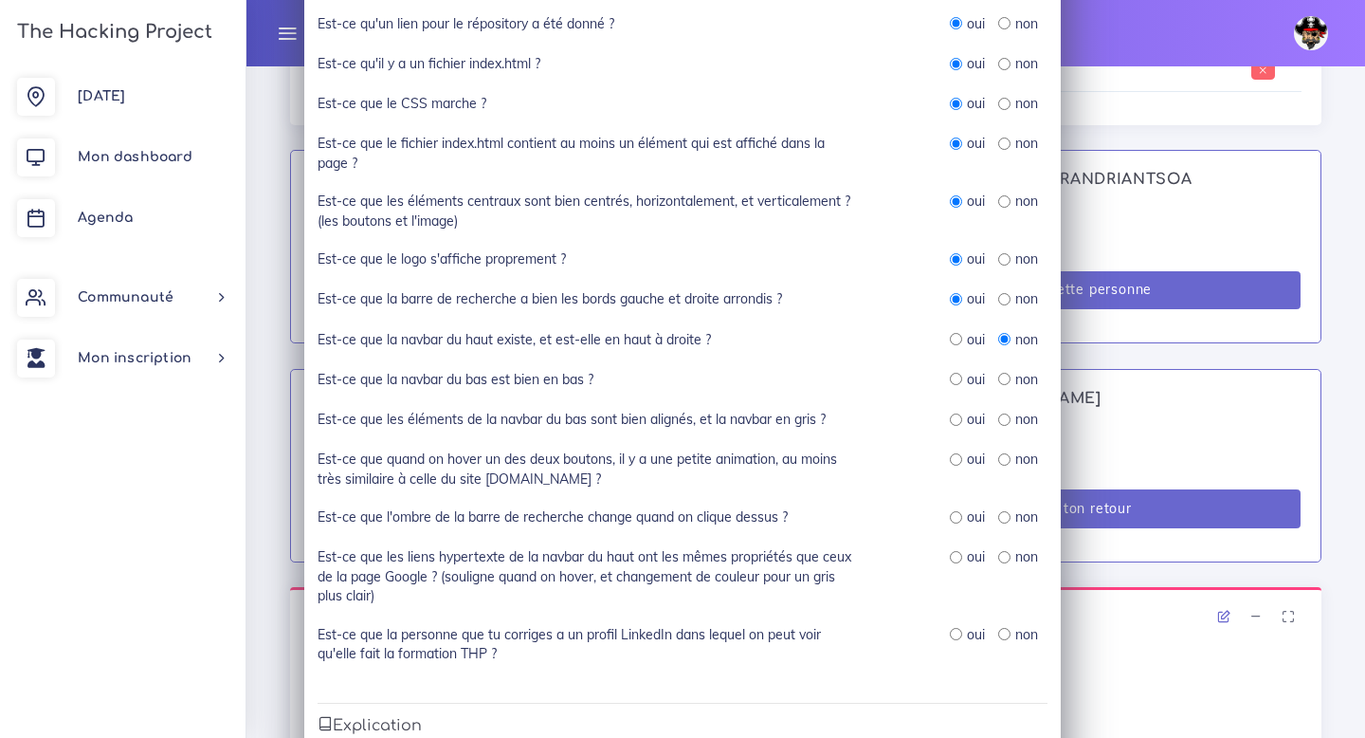
click at [683, 339] on label "Est-ce que la navbar du haut existe, et est-elle en haut à droite ?" at bounding box center [514, 339] width 393 height 19
click at [959, 344] on input "radio" at bounding box center [956, 339] width 12 height 12
radio input "true"
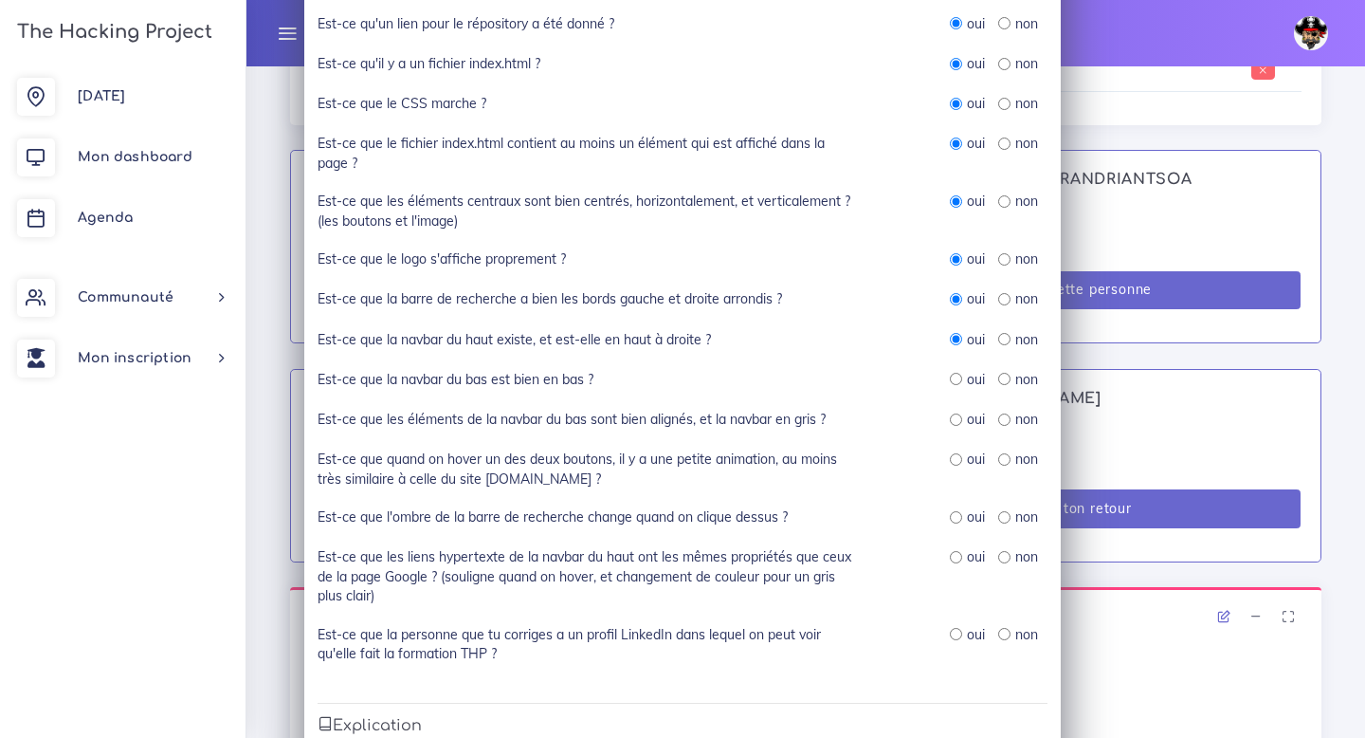
click at [959, 388] on div "oui" at bounding box center [967, 379] width 34 height 19
click at [957, 375] on input "radio" at bounding box center [956, 379] width 12 height 12
radio input "true"
click at [957, 423] on input "radio" at bounding box center [956, 419] width 12 height 12
radio input "true"
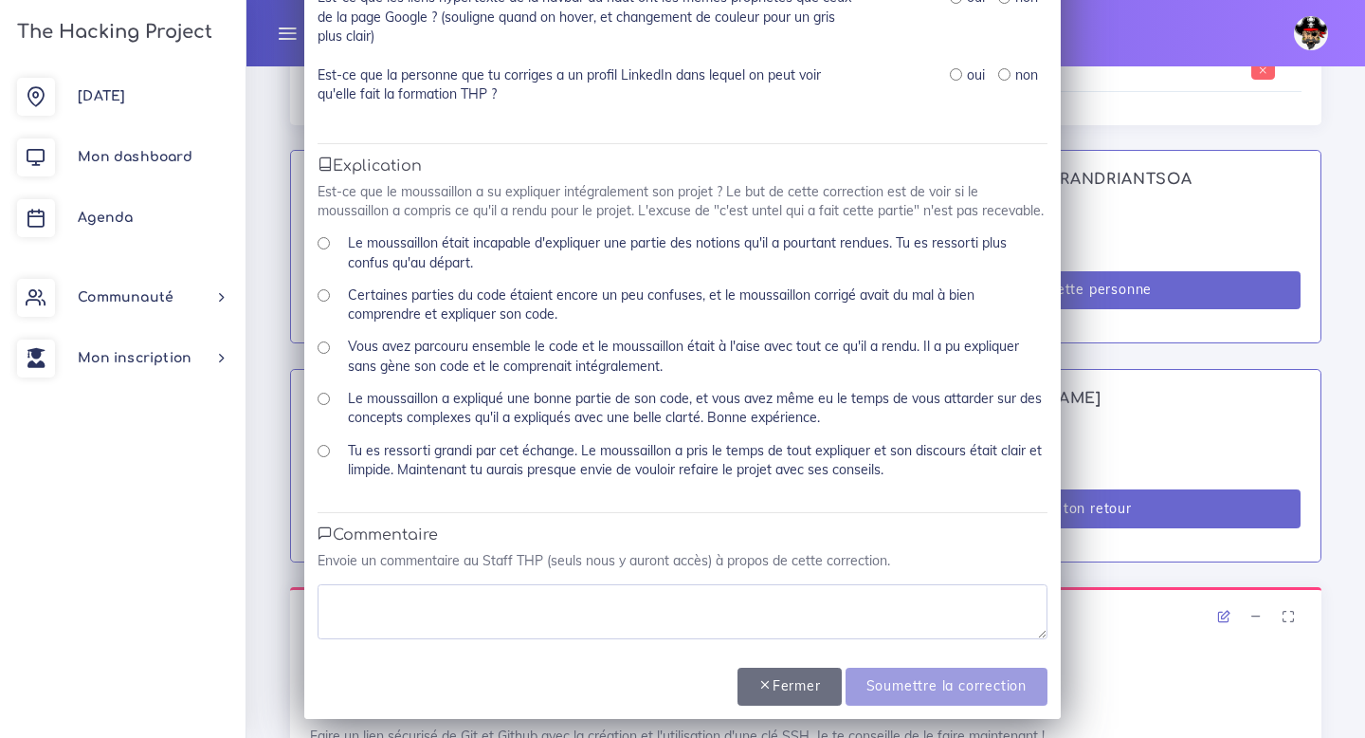
scroll to position [906, 0]
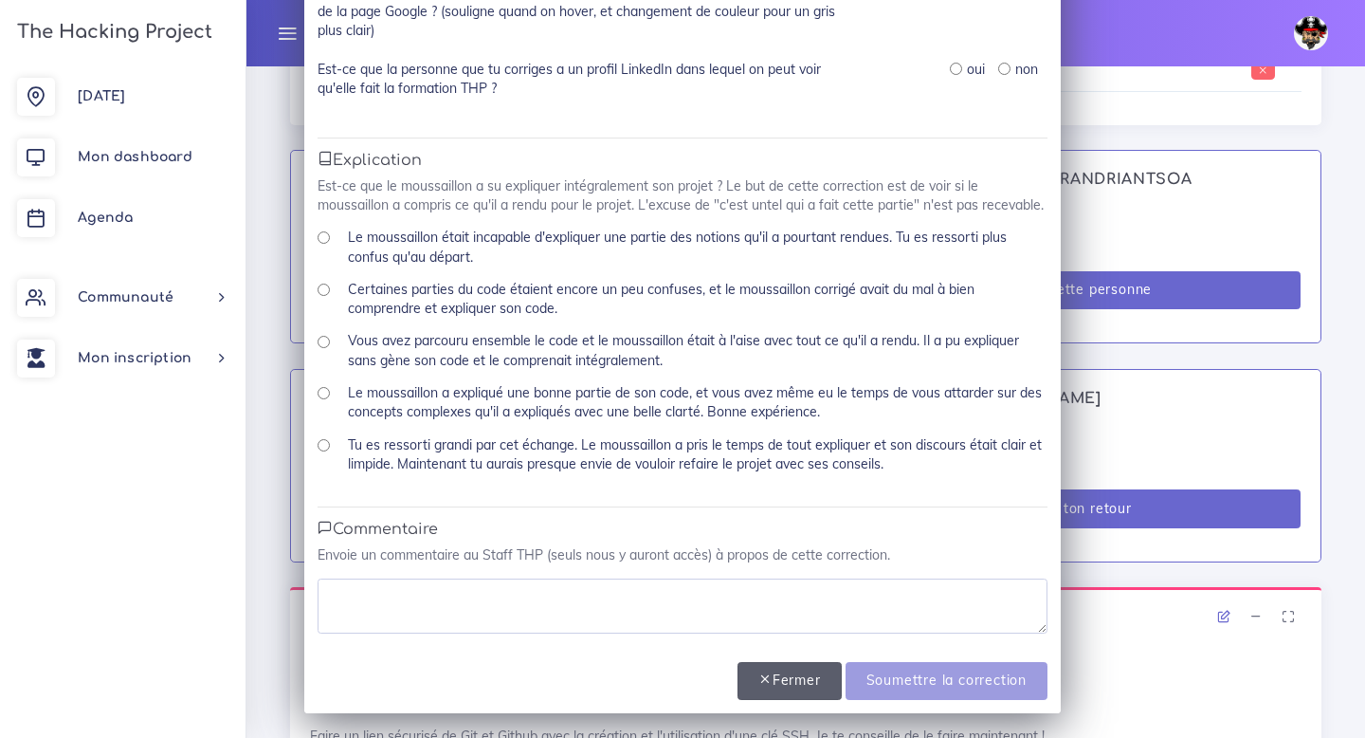
click at [768, 680] on icon "button" at bounding box center [765, 678] width 14 height 13
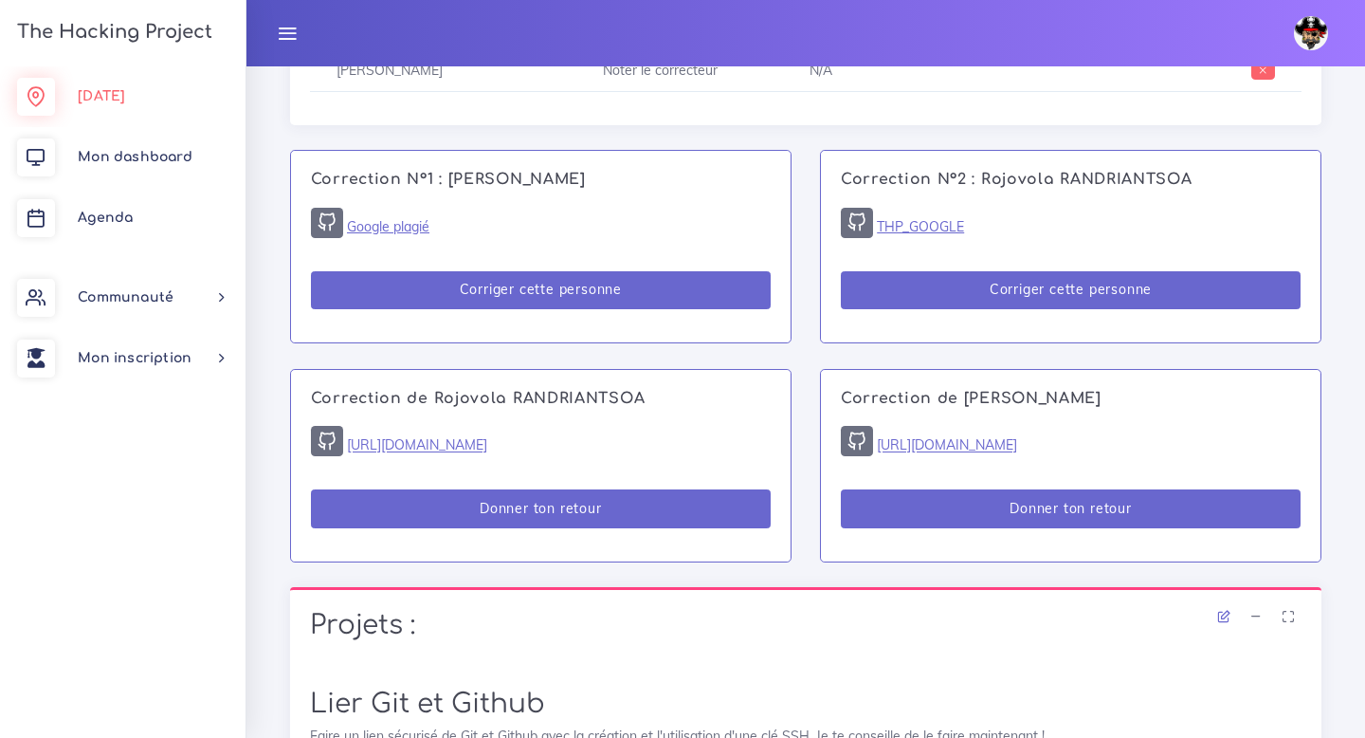
click at [122, 97] on span "[DATE]" at bounding box center [101, 96] width 47 height 14
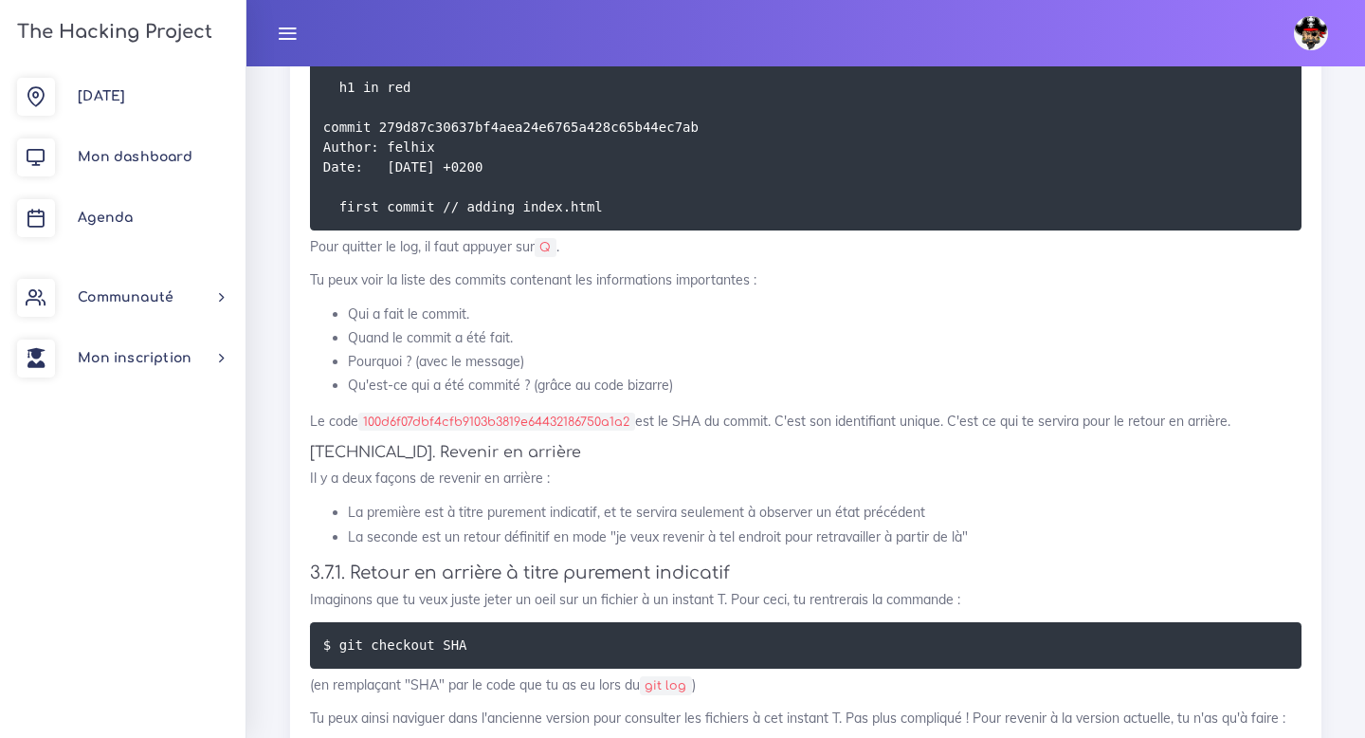
scroll to position [18202, 0]
